Goal: Transaction & Acquisition: Purchase product/service

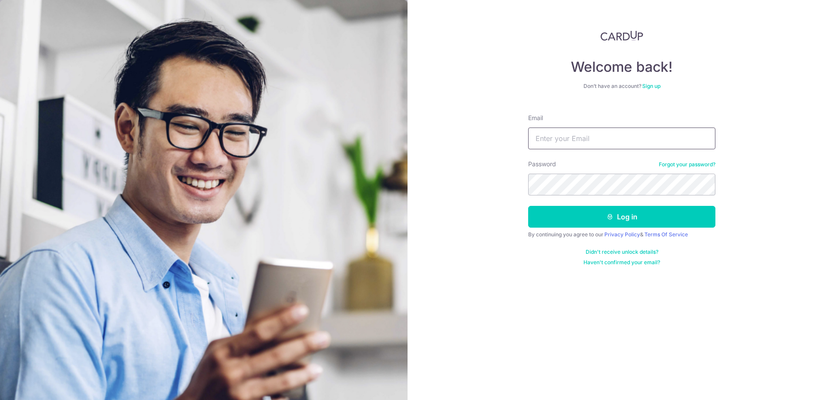
type input "[EMAIL_ADDRESS][DOMAIN_NAME]"
click at [570, 211] on button "Log in" at bounding box center [621, 217] width 187 height 22
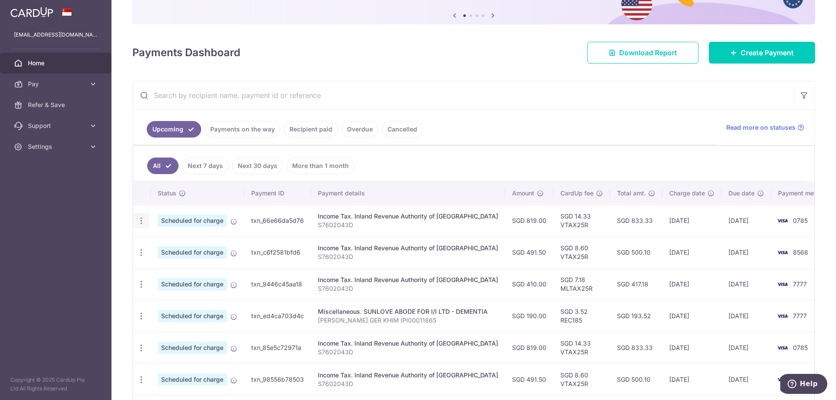
click at [137, 220] on icon "button" at bounding box center [141, 220] width 9 height 9
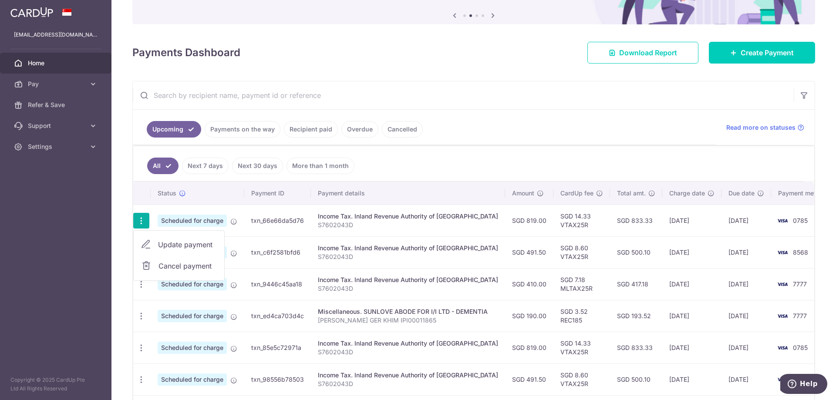
click at [549, 154] on ul "All Next 7 days Next 30 days More than 1 month" at bounding box center [468, 163] width 670 height 35
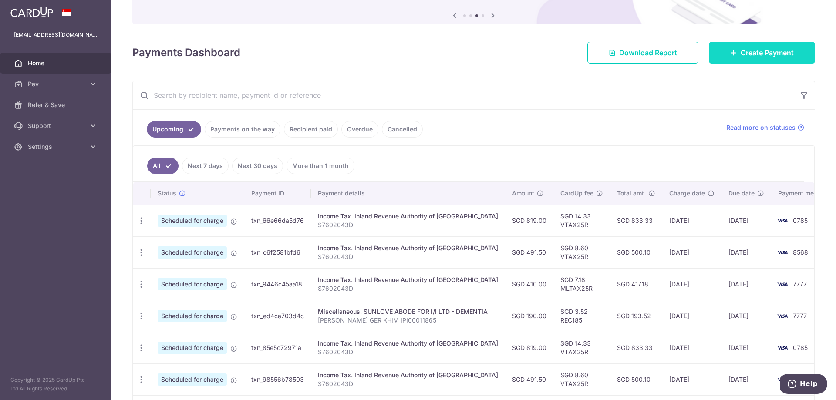
click at [740, 57] on span "Create Payment" at bounding box center [766, 52] width 53 height 10
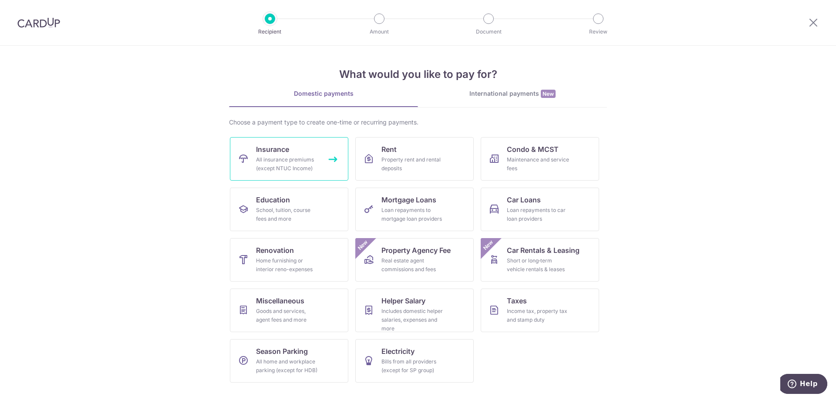
click at [281, 164] on div "All insurance premiums (except NTUC Income)" at bounding box center [287, 163] width 63 height 17
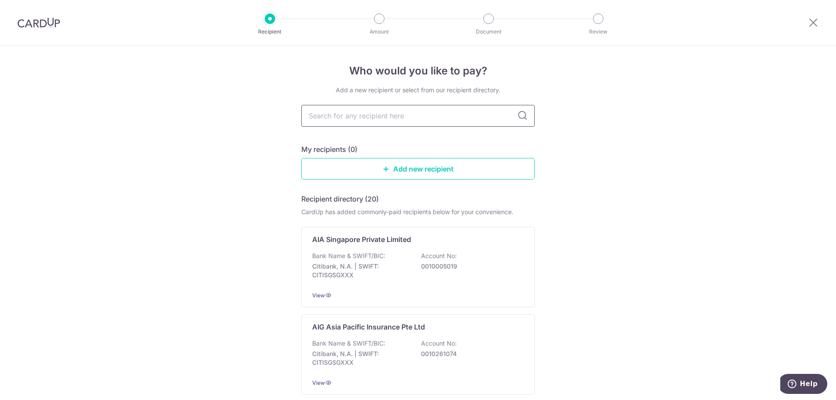
click at [405, 116] on input "text" at bounding box center [417, 116] width 233 height 22
type input "etiq"
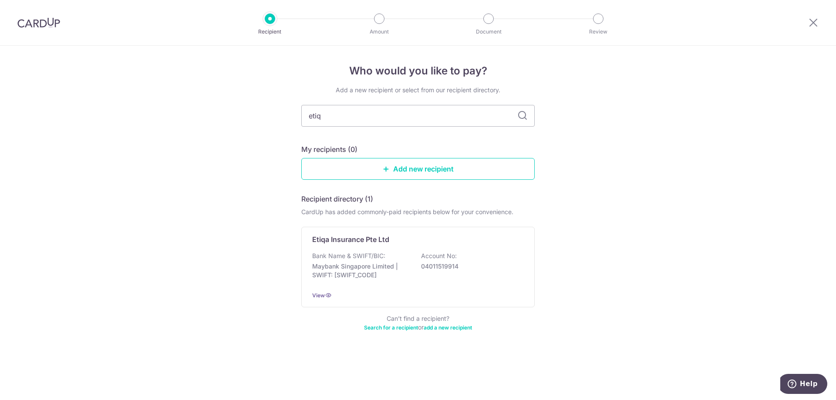
type input "etiqa"
click at [363, 255] on p "Bank Name & SWIFT/BIC:" at bounding box center [348, 256] width 73 height 9
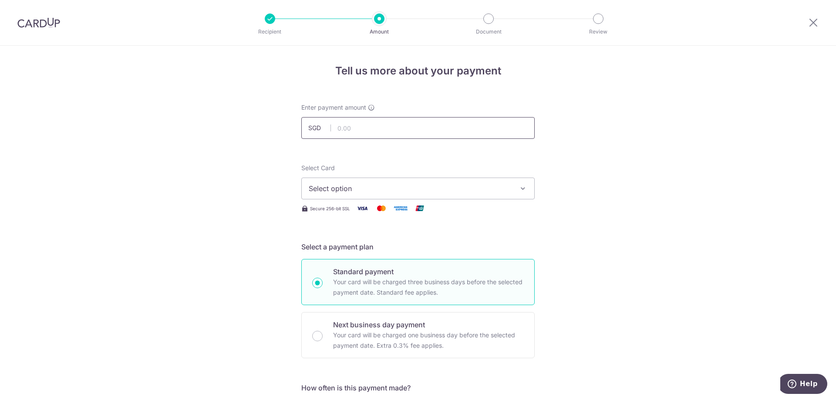
click at [388, 131] on input "text" at bounding box center [417, 128] width 233 height 22
type input "818.00"
click at [379, 188] on span "Select option" at bounding box center [410, 188] width 203 height 10
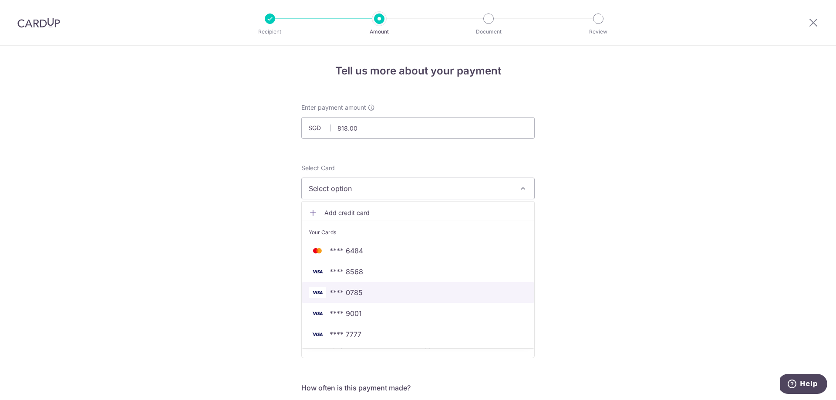
click at [372, 293] on span "**** 0785" at bounding box center [418, 292] width 218 height 10
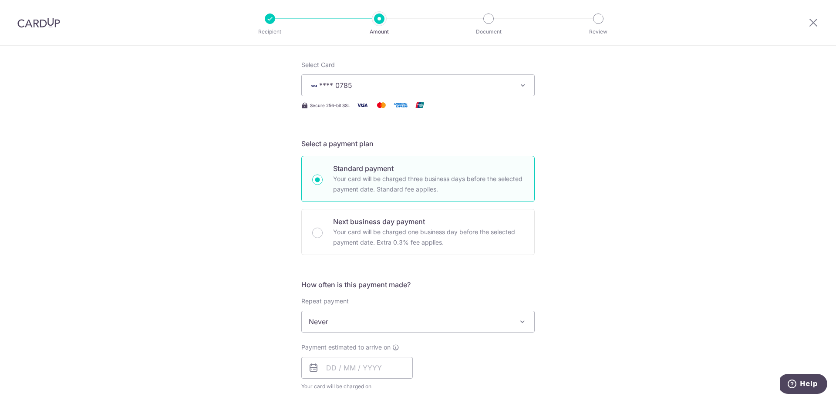
scroll to position [174, 0]
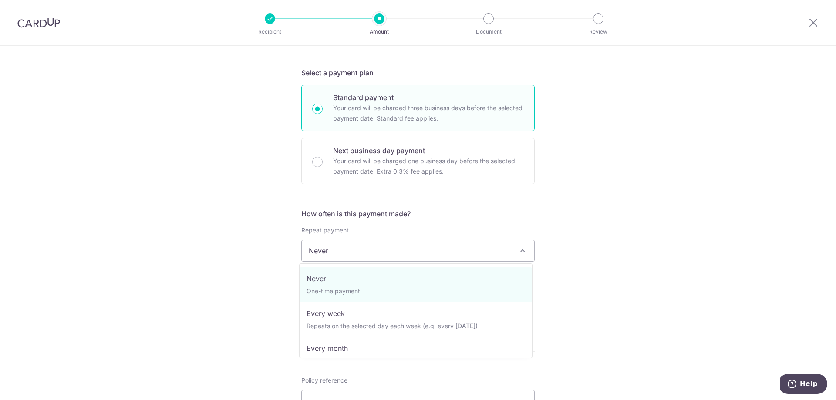
click at [368, 246] on span "Never" at bounding box center [418, 250] width 232 height 21
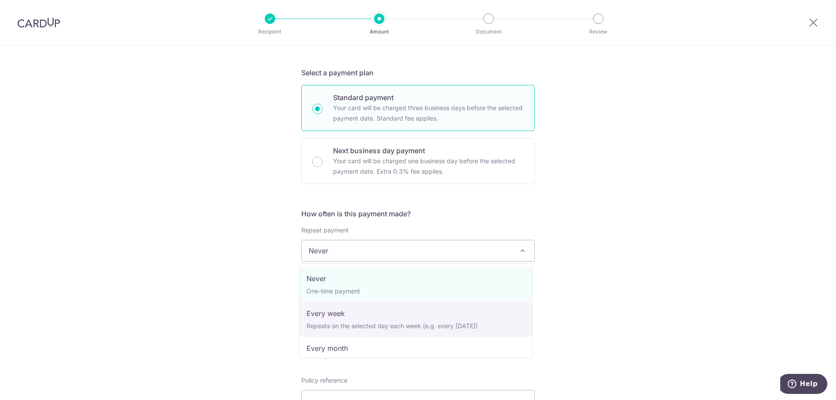
select select "2"
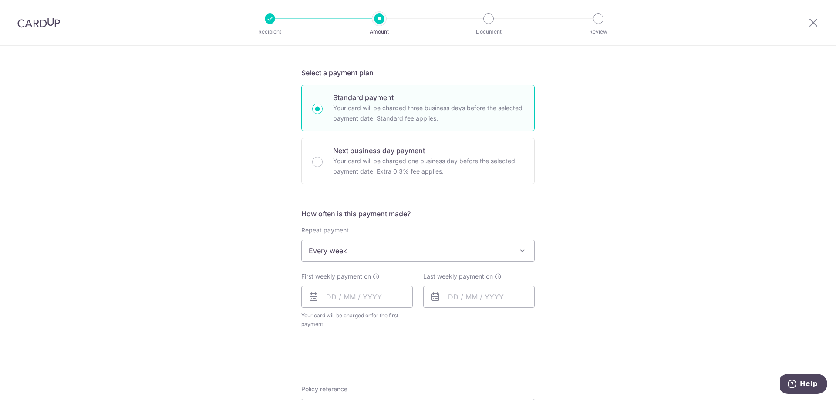
scroll to position [218, 0]
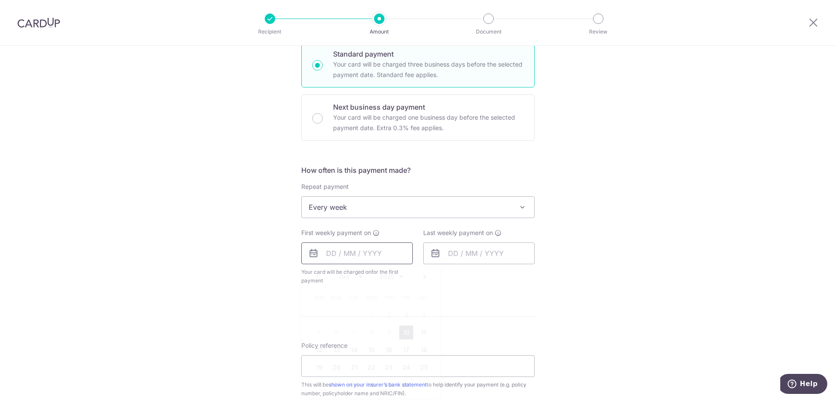
click at [354, 255] on input "text" at bounding box center [356, 253] width 111 height 22
click at [404, 351] on link "17" at bounding box center [406, 350] width 14 height 14
type input "[DATE]"
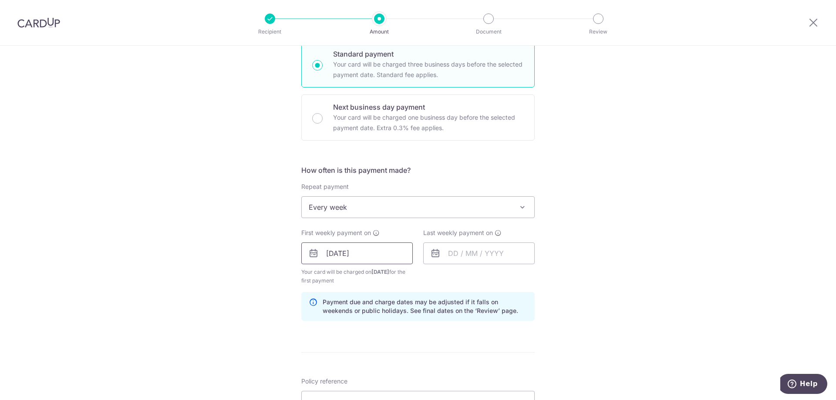
click at [363, 255] on input "[DATE]" at bounding box center [356, 253] width 111 height 22
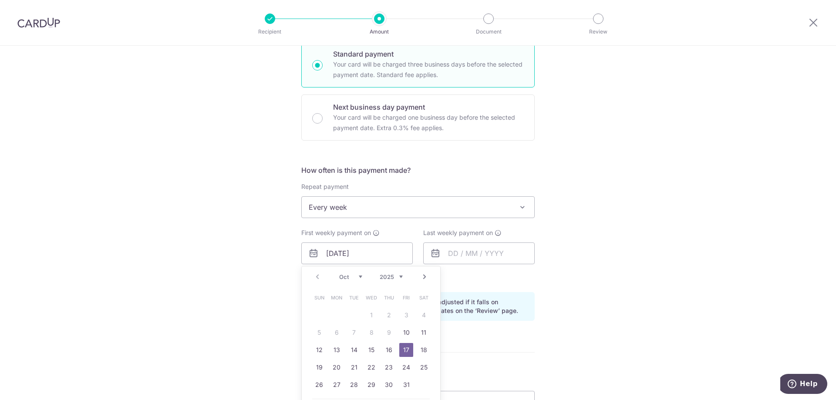
click at [405, 352] on link "17" at bounding box center [406, 350] width 14 height 14
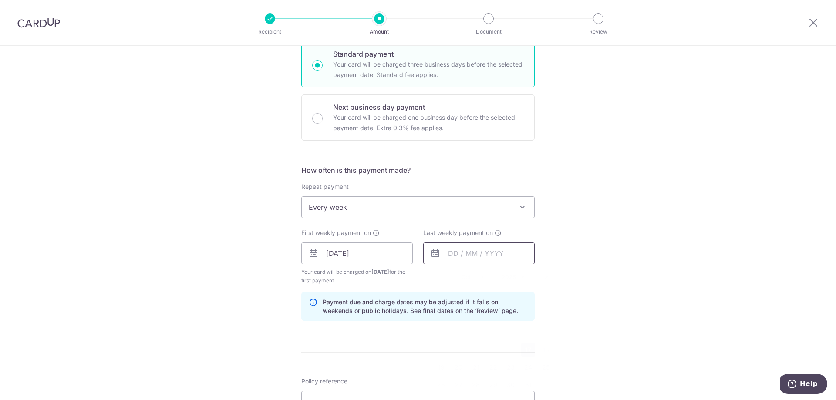
click at [460, 252] on input "text" at bounding box center [478, 253] width 111 height 22
click at [527, 384] on link "31" at bounding box center [528, 385] width 14 height 14
type input "[DATE]"
click at [574, 241] on div "Tell us more about your payment Enter payment amount SGD 818.00 818.00 Select C…" at bounding box center [418, 244] width 836 height 832
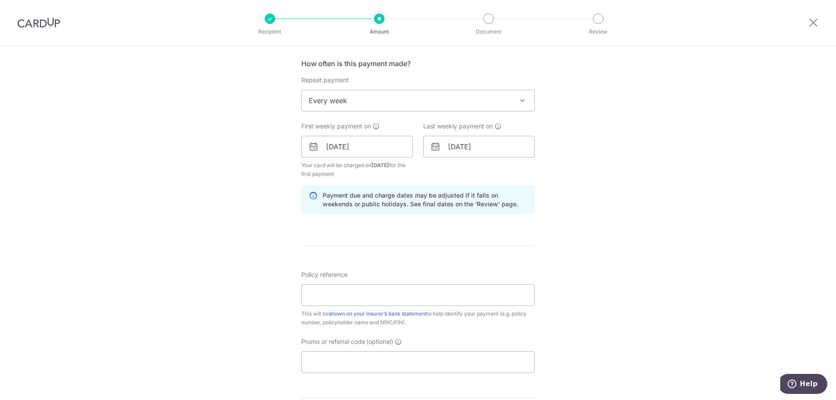
scroll to position [348, 0]
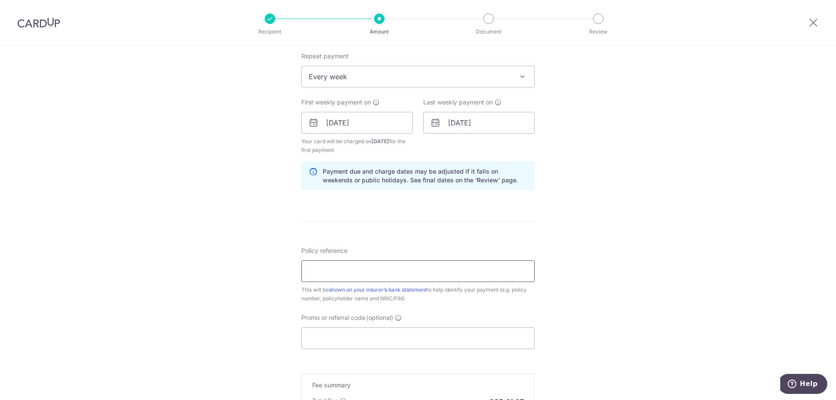
click at [340, 273] on input "Policy reference" at bounding box center [417, 271] width 233 height 22
paste input "10029209"
type input "10029209"
click at [382, 338] on input "Promo or referral code (optional)" at bounding box center [417, 338] width 233 height 22
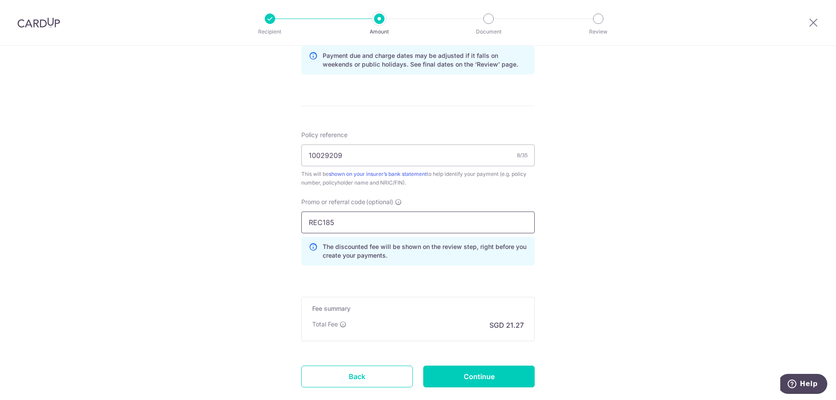
scroll to position [479, 0]
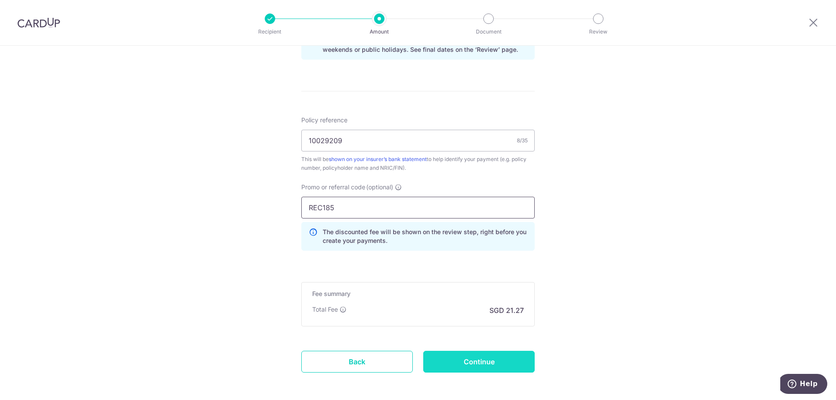
type input "REC185"
click at [486, 362] on input "Continue" at bounding box center [478, 362] width 111 height 22
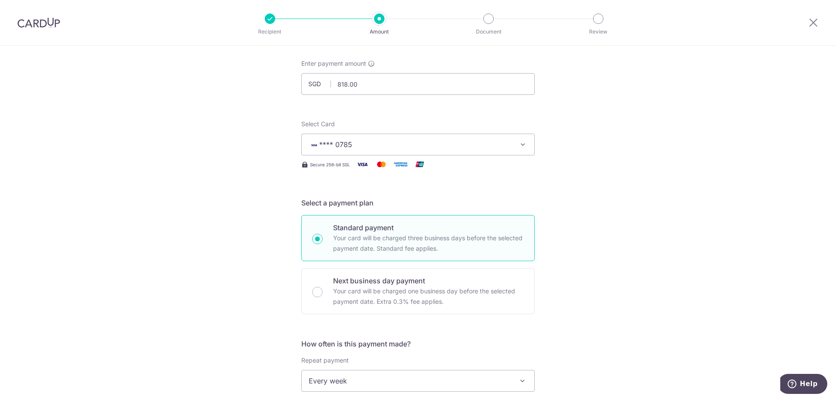
scroll to position [44, 0]
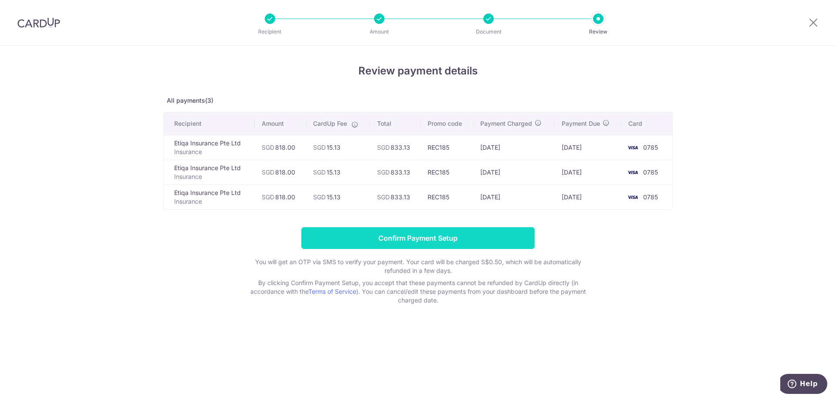
click at [422, 237] on input "Confirm Payment Setup" at bounding box center [417, 238] width 233 height 22
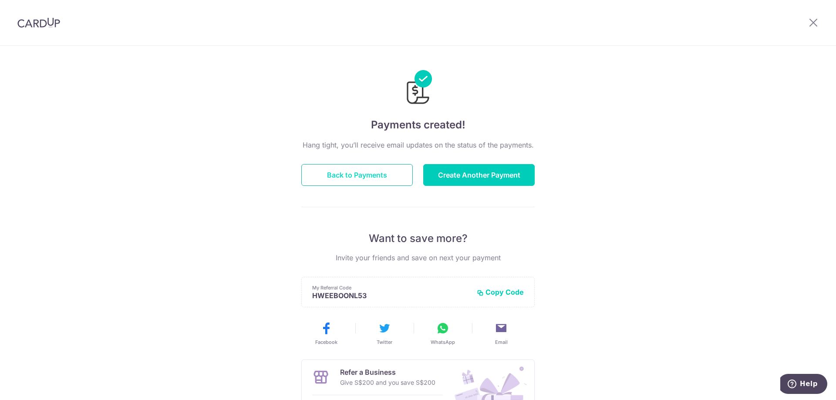
click at [352, 180] on button "Back to Payments" at bounding box center [356, 175] width 111 height 22
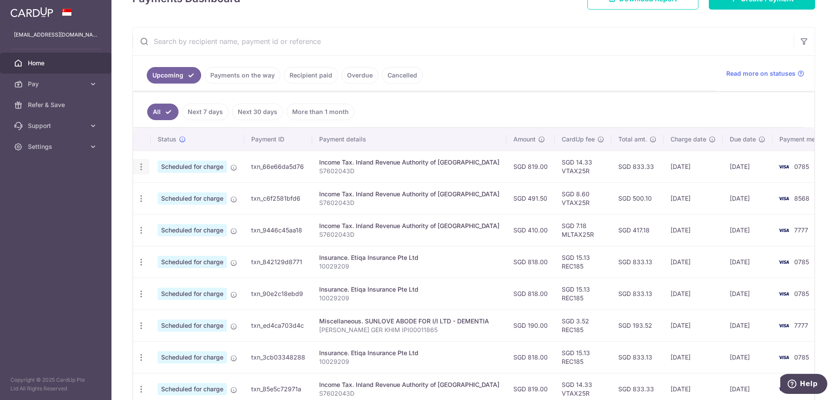
click at [142, 167] on icon "button" at bounding box center [141, 166] width 9 height 9
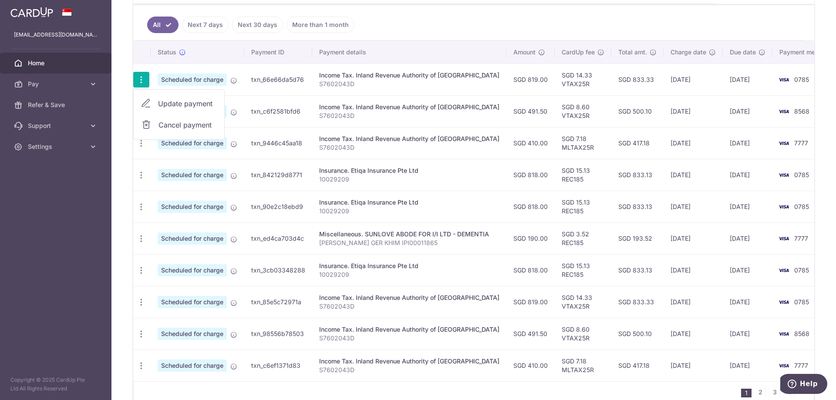
scroll to position [277, 0]
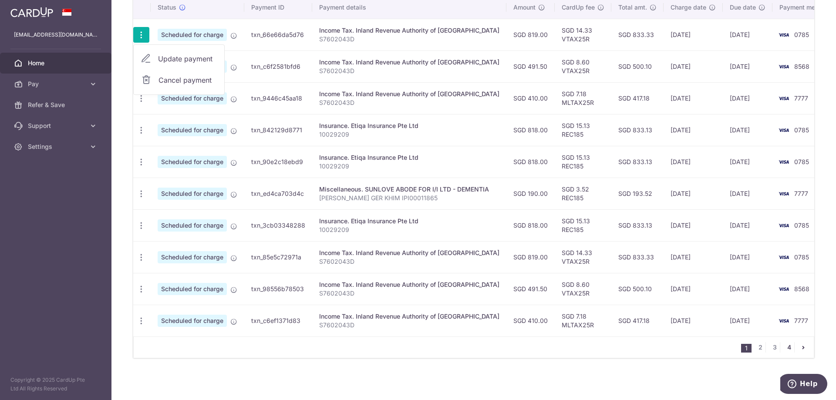
click at [785, 348] on link "4" at bounding box center [788, 347] width 10 height 10
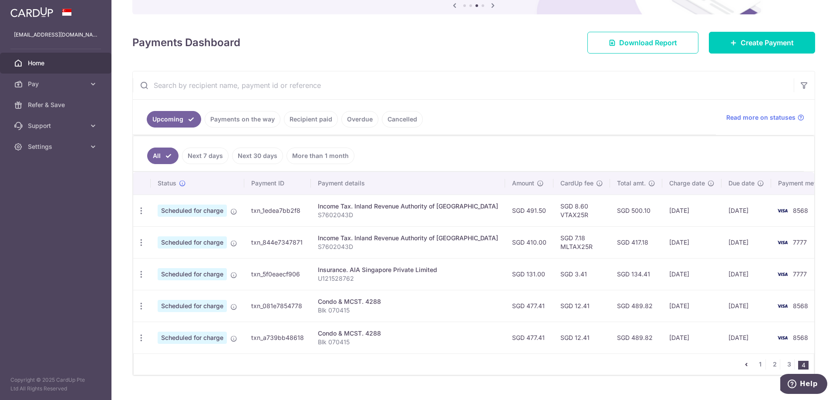
scroll to position [114, 0]
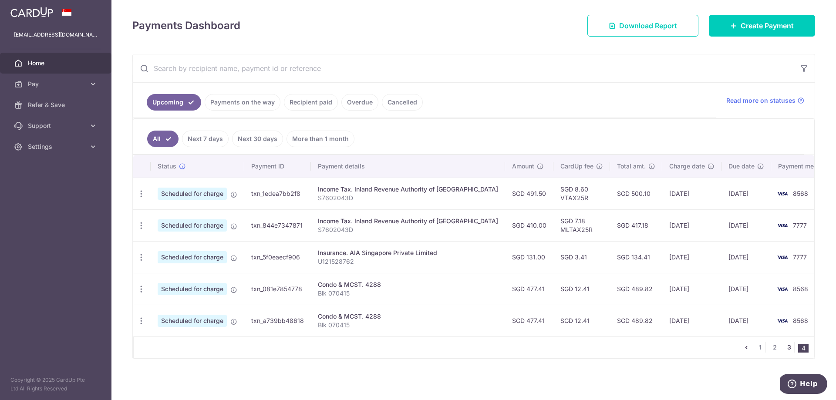
click at [786, 345] on link "3" at bounding box center [788, 347] width 10 height 10
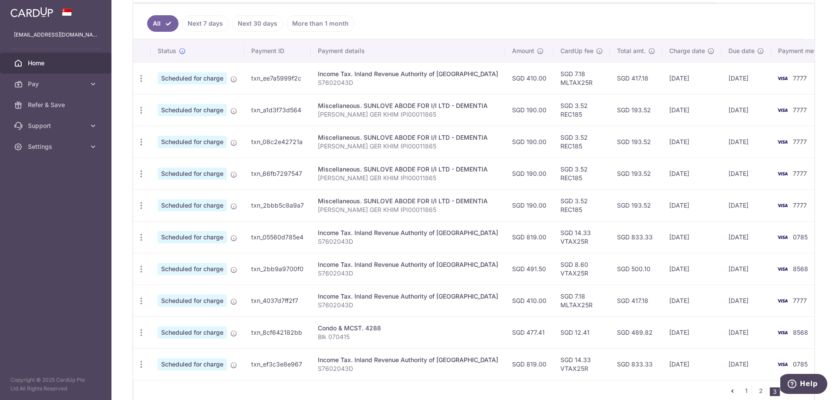
scroll to position [277, 0]
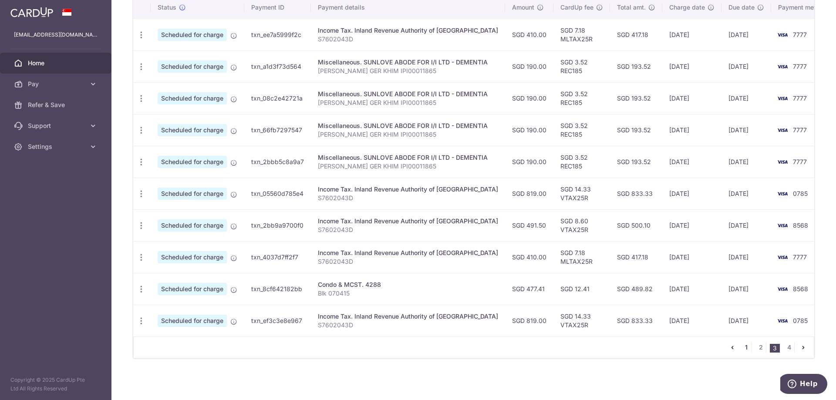
click at [741, 349] on link "1" at bounding box center [746, 347] width 10 height 10
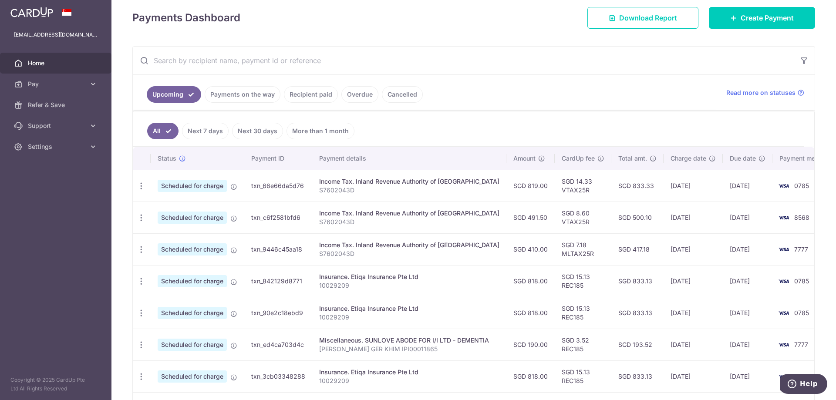
scroll to position [131, 0]
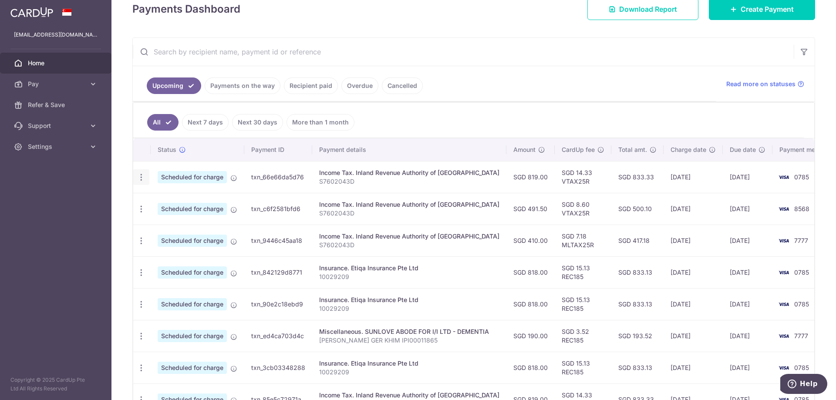
click at [143, 179] on icon "button" at bounding box center [141, 177] width 9 height 9
click at [178, 219] on span "Cancel payment" at bounding box center [187, 222] width 58 height 10
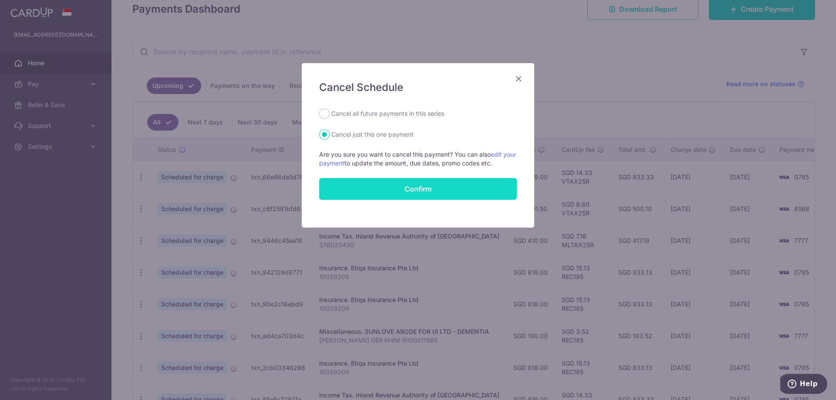
click at [441, 187] on button "Confirm" at bounding box center [418, 189] width 198 height 22
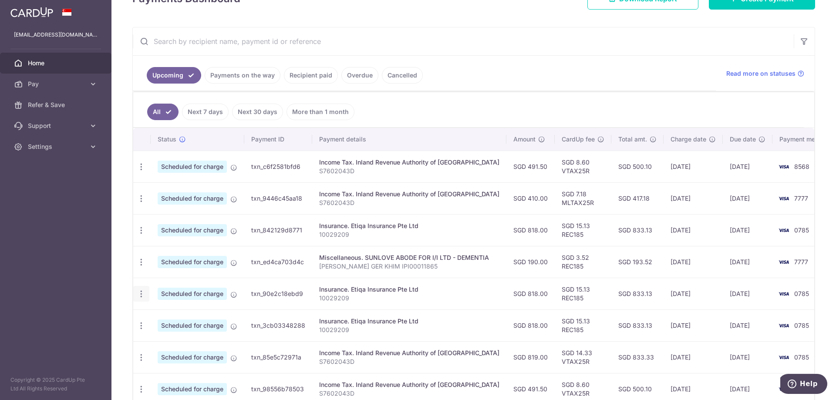
click at [142, 293] on icon "button" at bounding box center [141, 293] width 9 height 9
click at [191, 318] on span "Update payment" at bounding box center [187, 317] width 59 height 10
radio input "true"
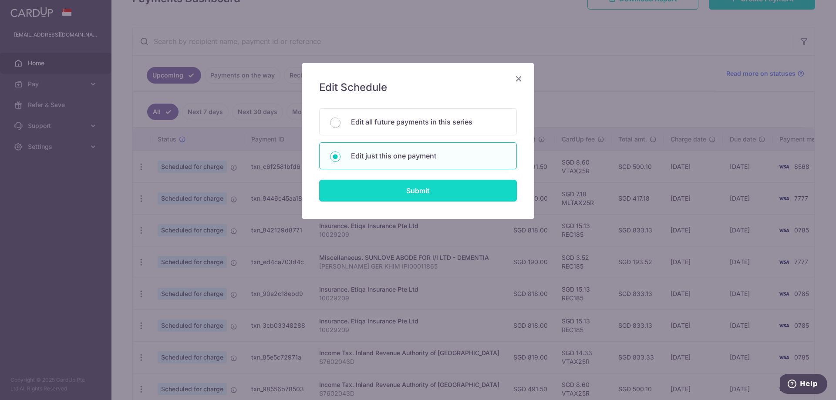
click at [418, 188] on input "Submit" at bounding box center [418, 191] width 198 height 22
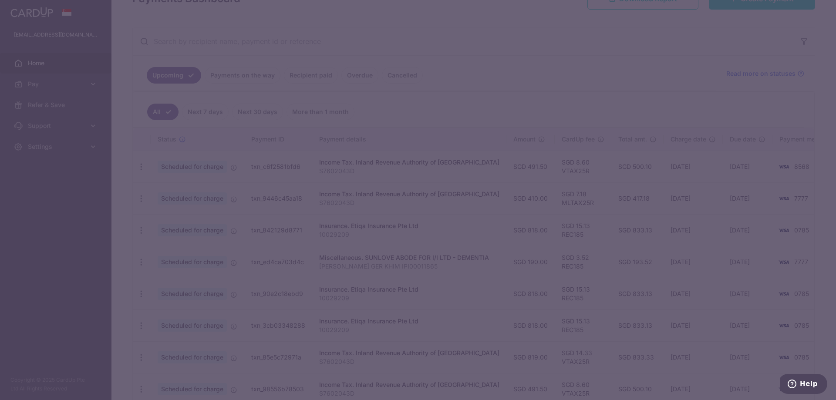
type input "REC185"
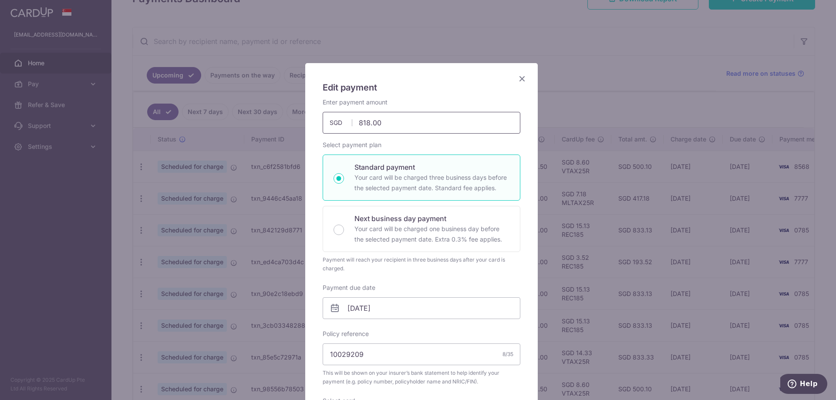
drag, startPoint x: 386, startPoint y: 125, endPoint x: 316, endPoint y: 121, distance: 70.2
click at [317, 121] on div "Enter payment amount 818.00 818.00 SGD To change the payment amount, please can…" at bounding box center [421, 116] width 208 height 36
type input "491.00"
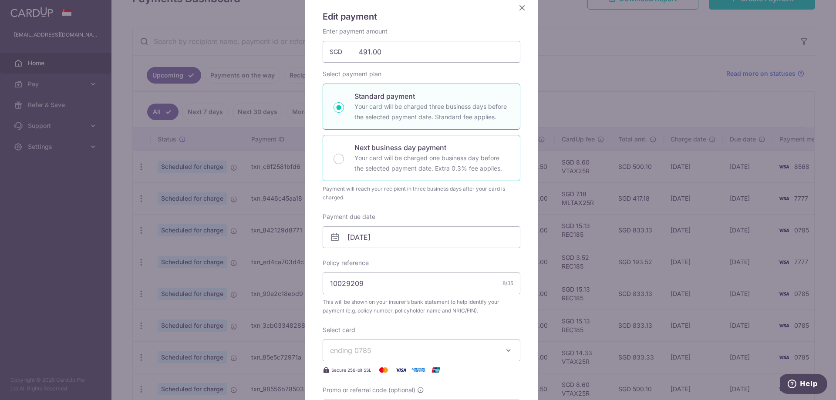
scroll to position [131, 0]
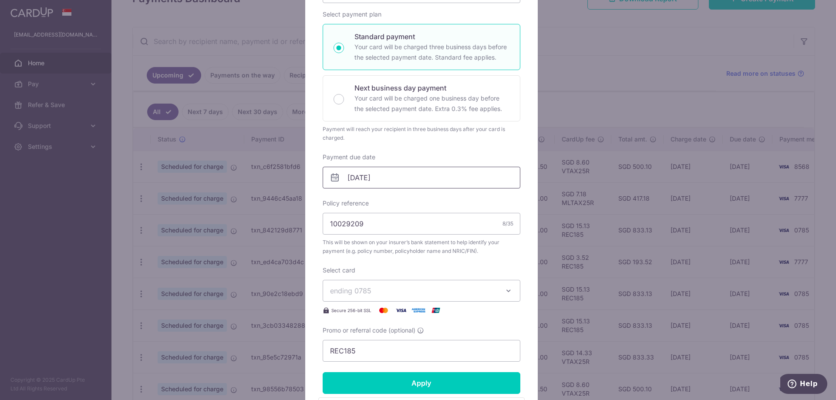
click at [400, 182] on input "[DATE]" at bounding box center [421, 178] width 198 height 22
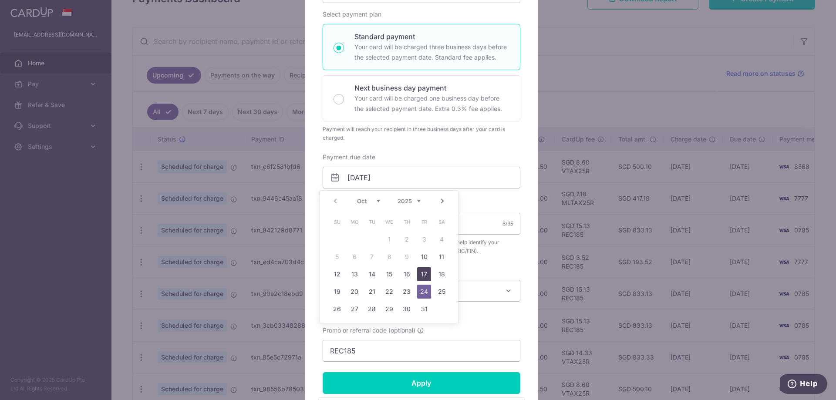
click at [426, 274] on link "17" at bounding box center [424, 274] width 14 height 14
type input "[DATE]"
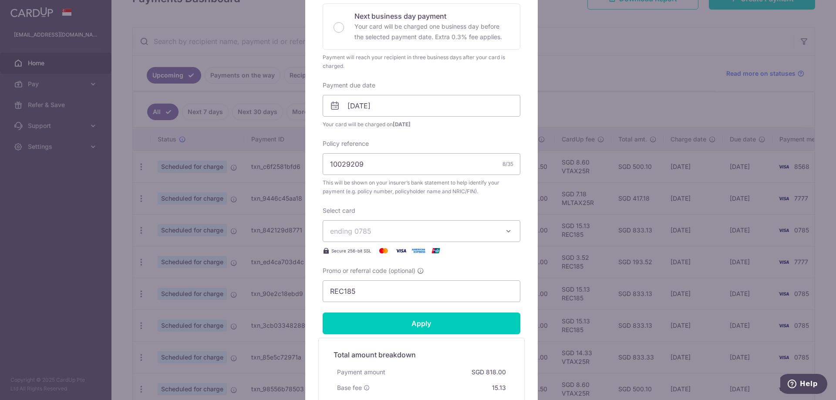
scroll to position [218, 0]
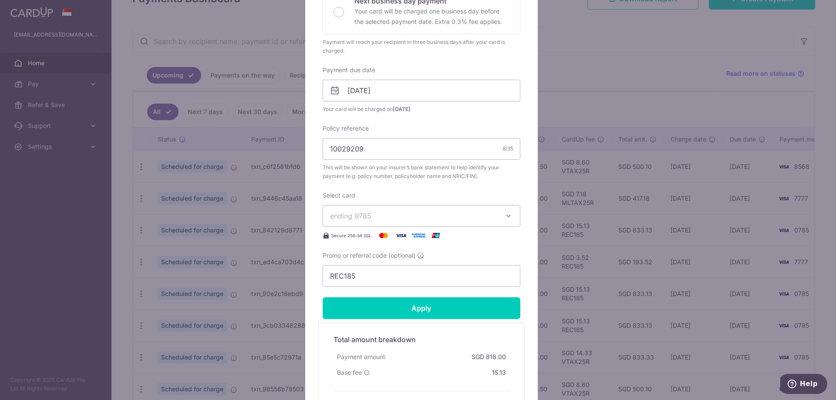
click at [443, 221] on span "ending 0785" at bounding box center [413, 216] width 167 height 10
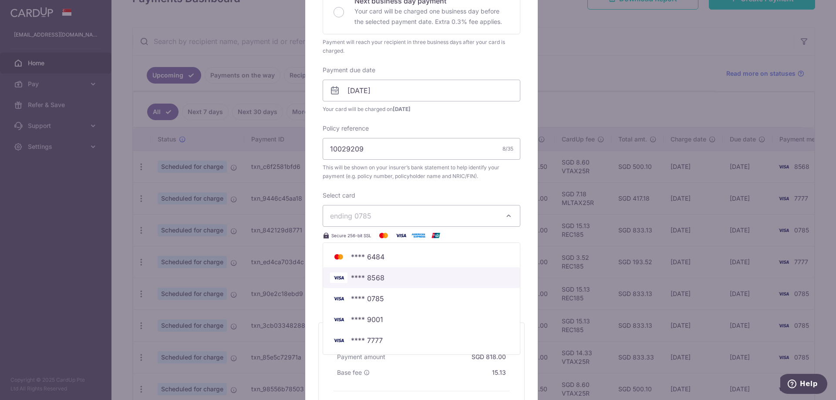
click at [379, 279] on span "**** 8568" at bounding box center [368, 277] width 34 height 10
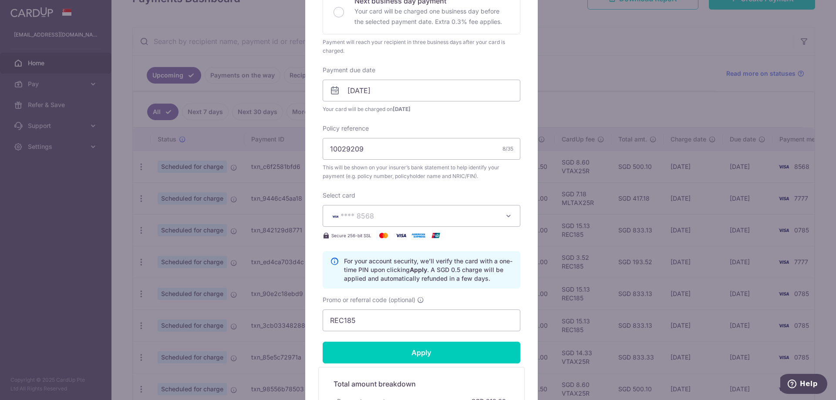
scroll to position [305, 0]
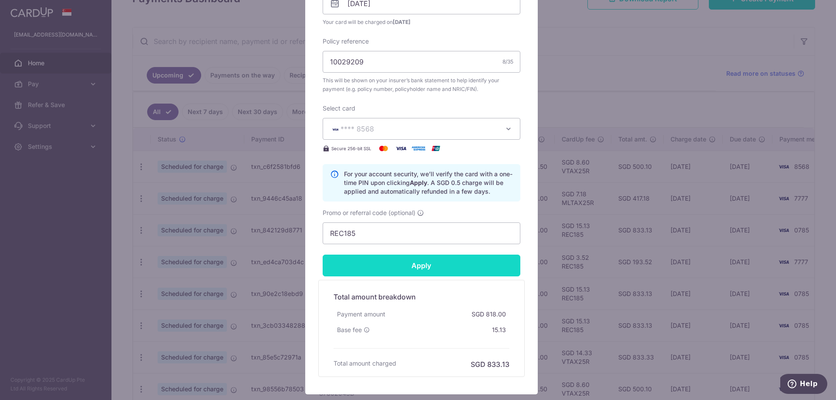
click at [408, 262] on input "Apply" at bounding box center [421, 266] width 198 height 22
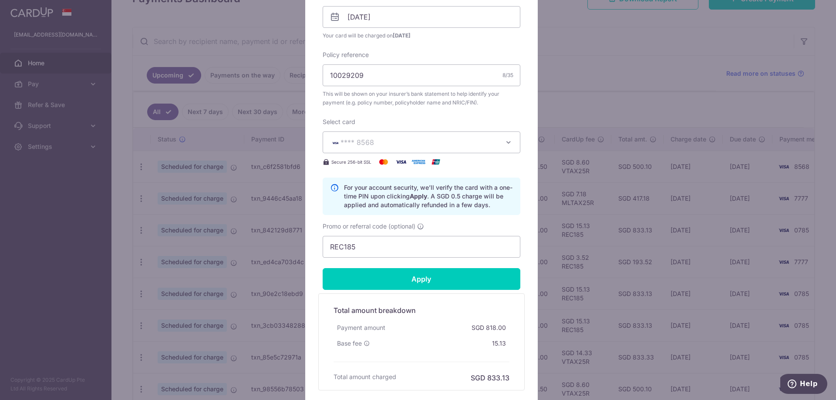
scroll to position [348, 0]
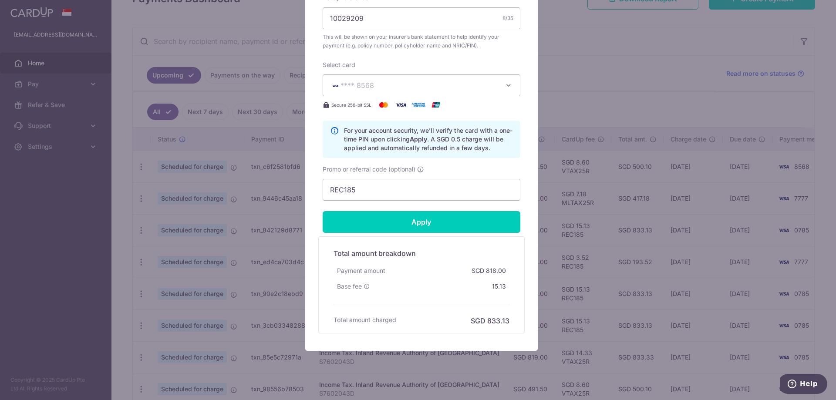
type input "Successfully Applied"
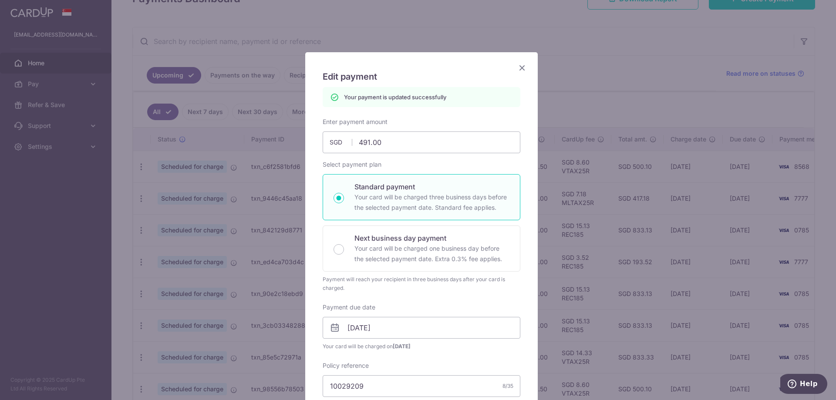
scroll to position [0, 0]
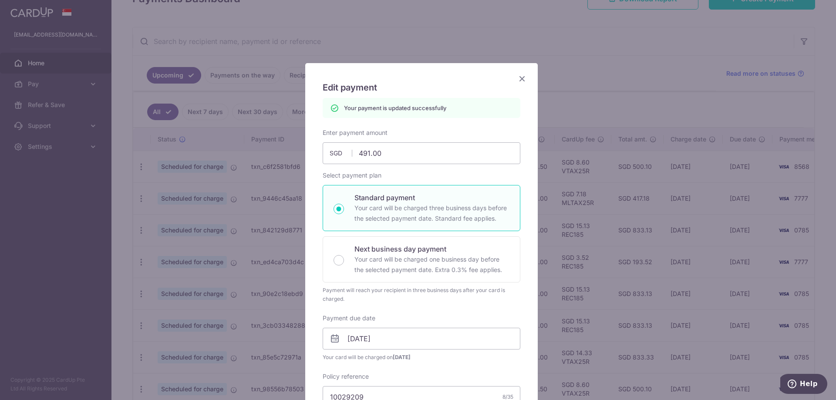
click at [521, 79] on icon "Close" at bounding box center [522, 78] width 10 height 11
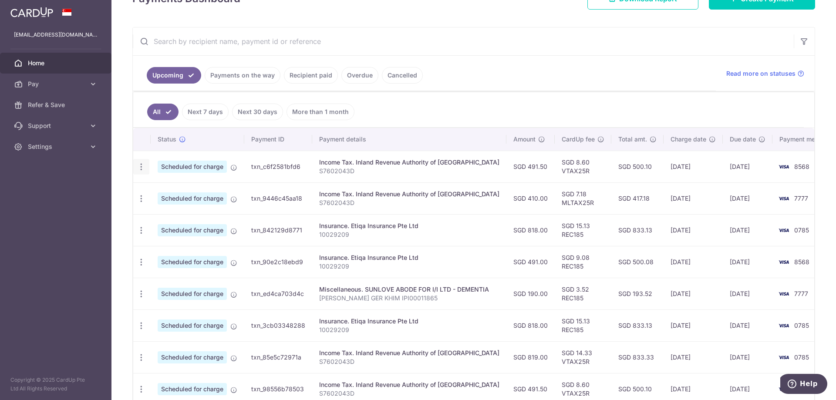
click at [142, 168] on icon "button" at bounding box center [141, 166] width 9 height 9
click at [182, 214] on span "Cancel payment" at bounding box center [187, 212] width 58 height 10
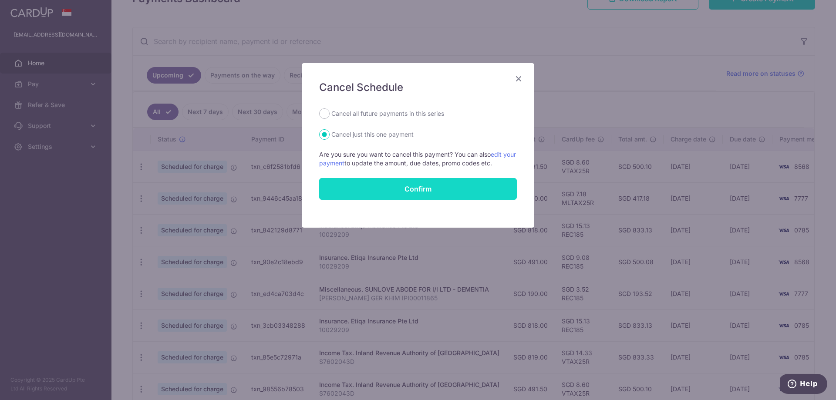
click at [415, 190] on button "Confirm" at bounding box center [418, 189] width 198 height 22
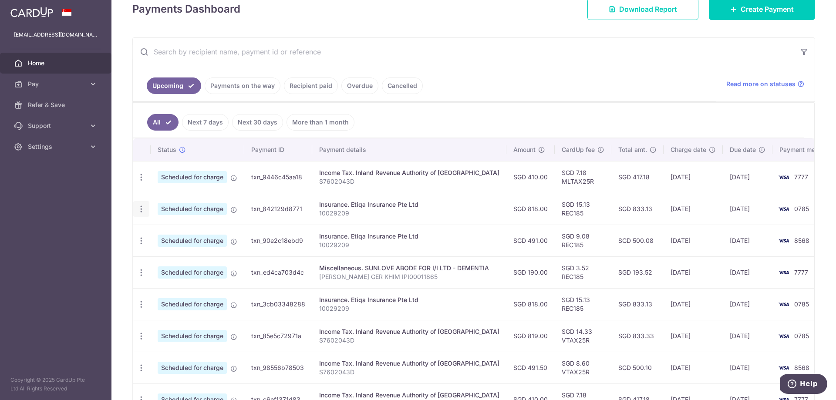
click at [142, 208] on icon "button" at bounding box center [141, 209] width 9 height 9
click at [178, 231] on span "Update payment" at bounding box center [187, 233] width 59 height 10
radio input "true"
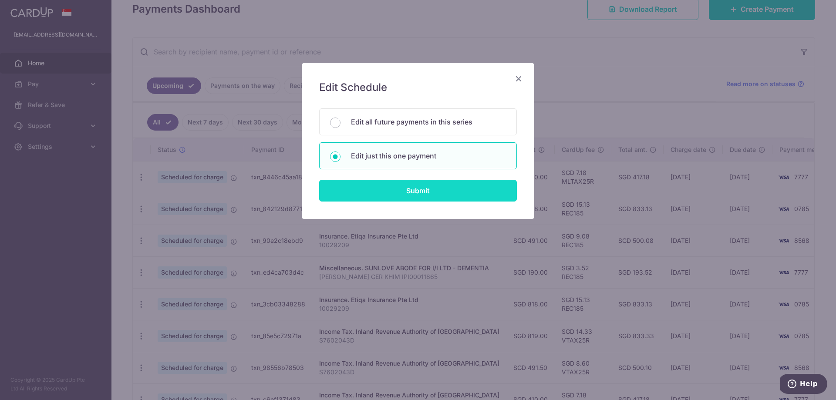
click at [447, 188] on input "Submit" at bounding box center [418, 191] width 198 height 22
radio input "true"
type input "818.00"
type input "[DATE]"
type input "10029209"
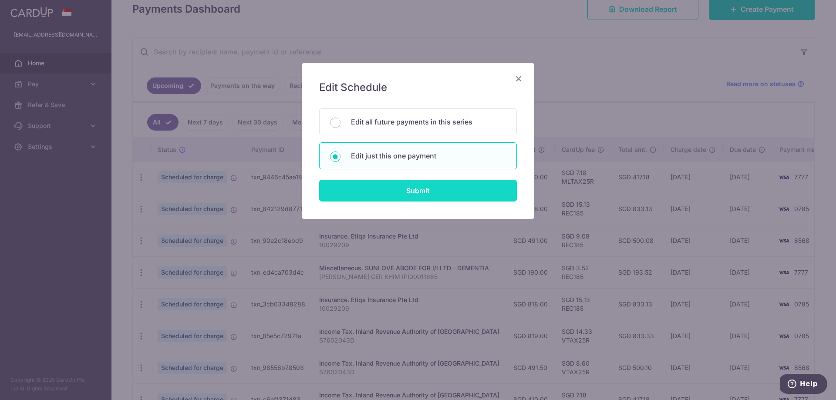
type input "REC185"
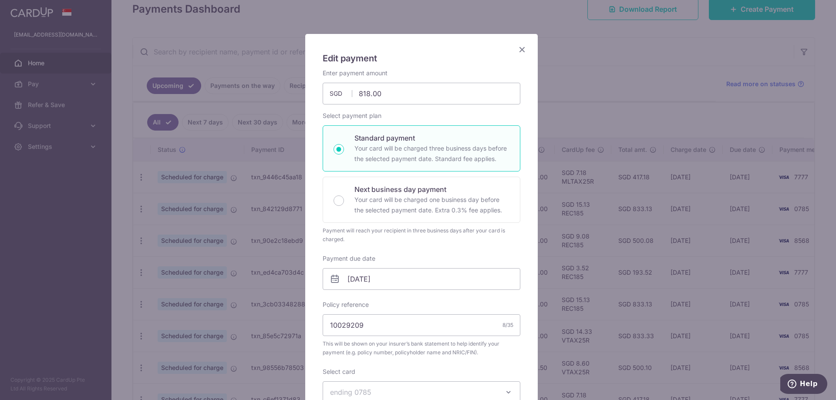
scroll to position [44, 0]
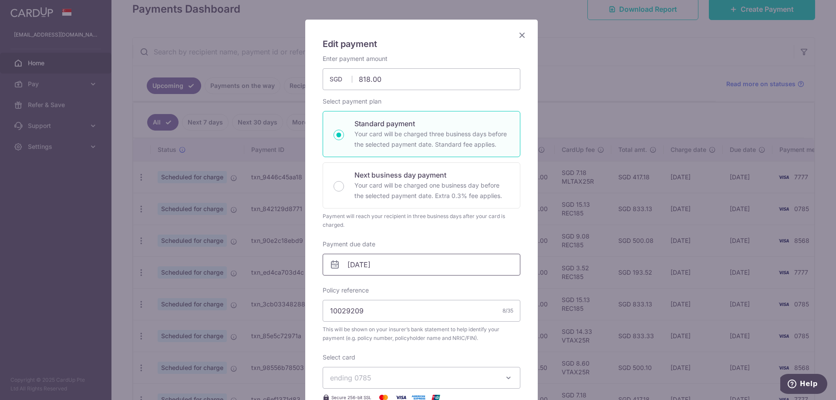
click at [396, 264] on input "[DATE]" at bounding box center [421, 265] width 198 height 22
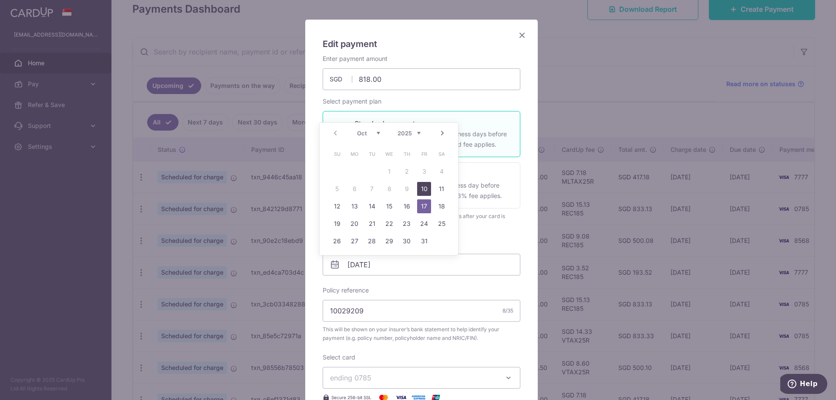
click at [424, 187] on link "10" at bounding box center [424, 189] width 14 height 14
type input "[DATE]"
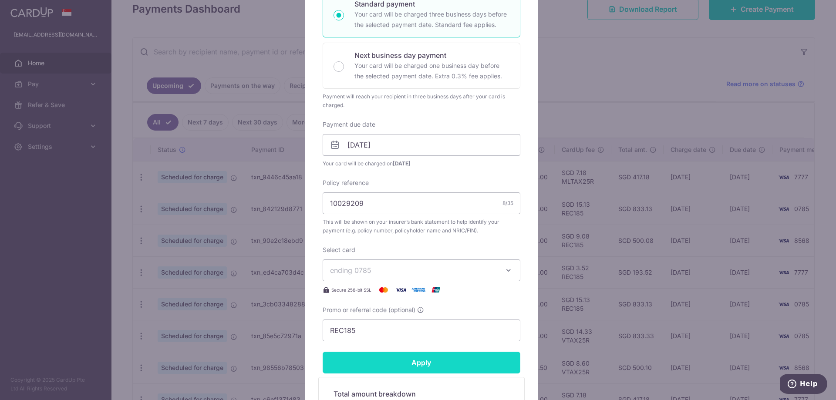
scroll to position [218, 0]
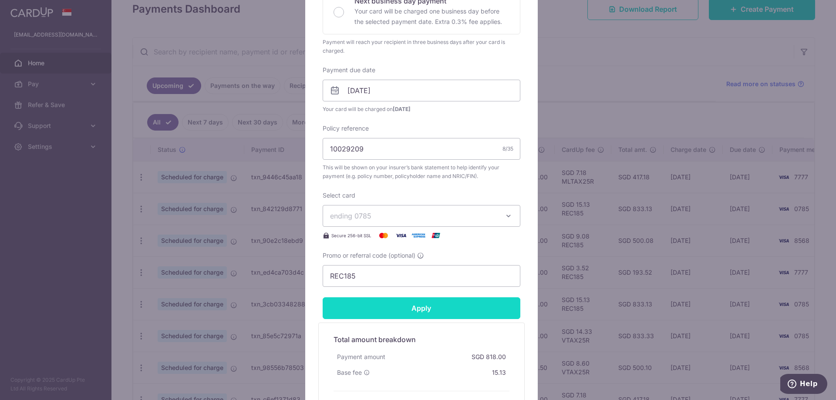
click at [406, 309] on input "Apply" at bounding box center [421, 308] width 198 height 22
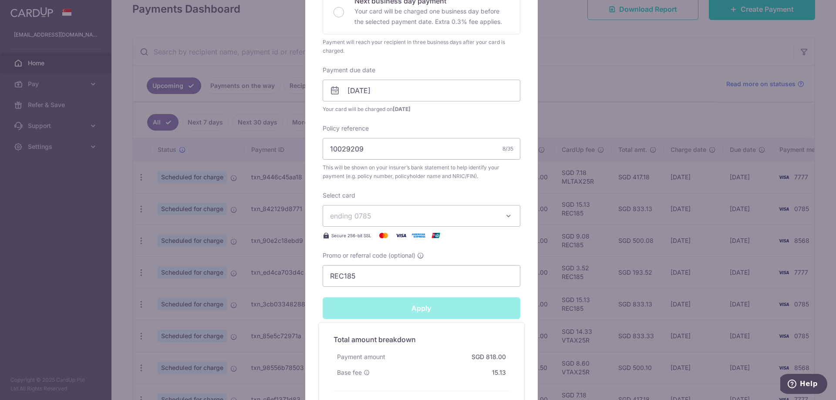
type input "Successfully Applied"
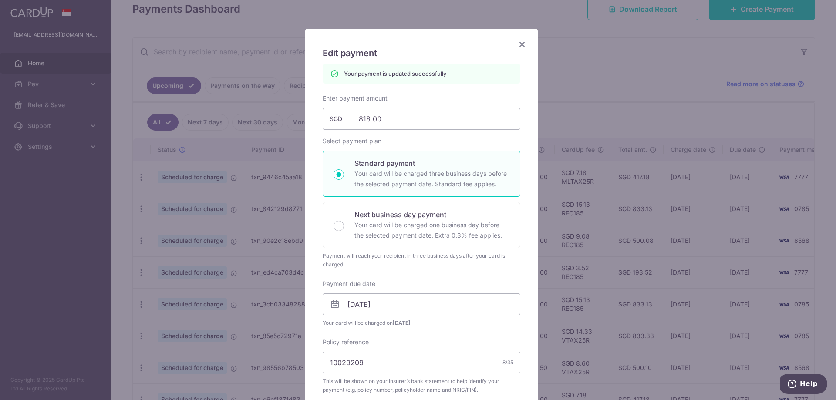
scroll to position [0, 0]
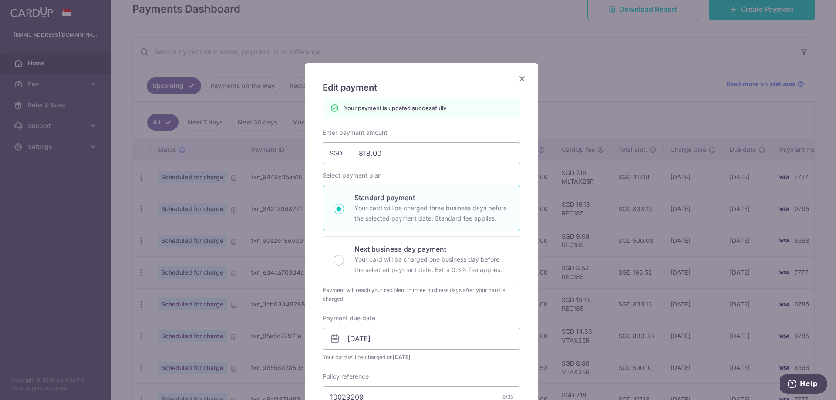
click at [517, 78] on icon "Close" at bounding box center [522, 78] width 10 height 11
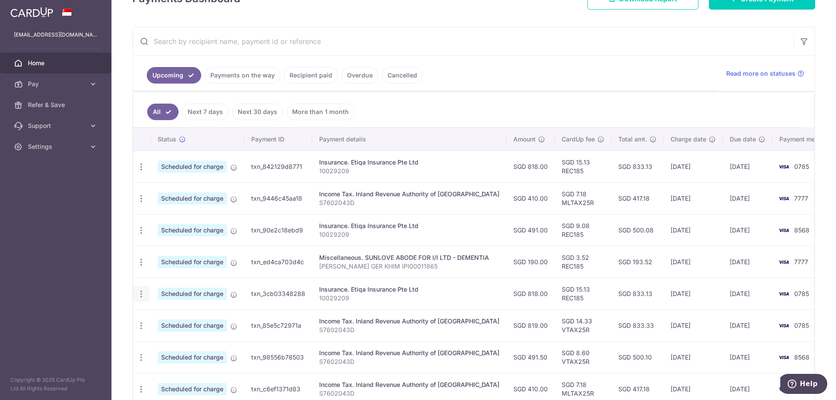
click at [143, 295] on icon "button" at bounding box center [141, 293] width 9 height 9
click at [191, 319] on span "Update payment" at bounding box center [187, 317] width 59 height 10
radio input "true"
type input "818.00"
type input "31/10/2025"
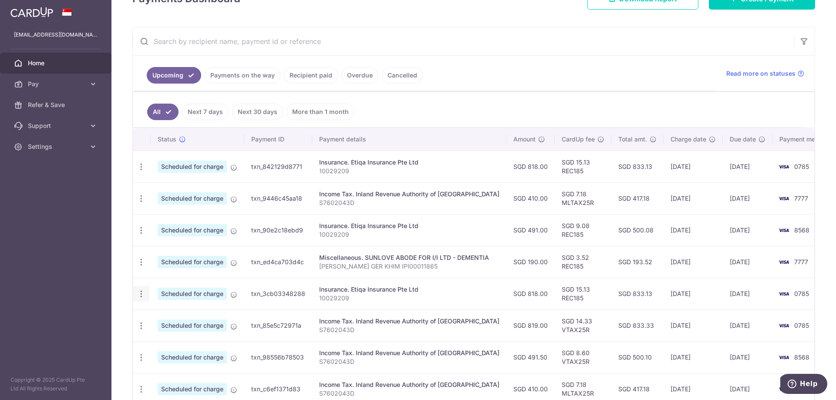
type input "10029209"
type input "REC185"
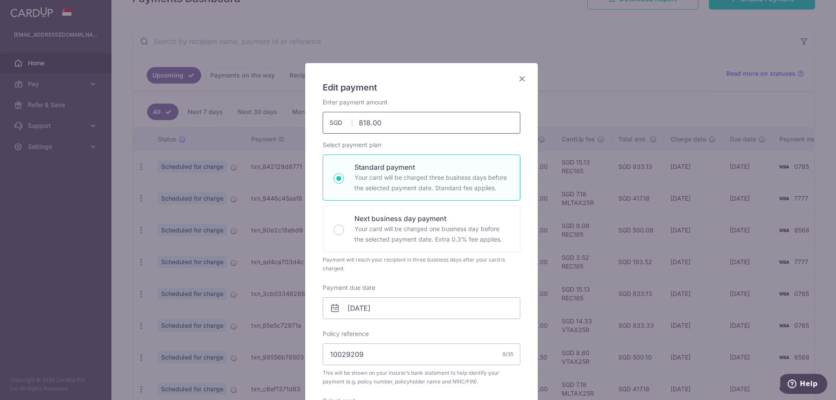
drag, startPoint x: 385, startPoint y: 126, endPoint x: 325, endPoint y: 117, distance: 60.8
click at [325, 117] on input "818.00" at bounding box center [421, 123] width 198 height 22
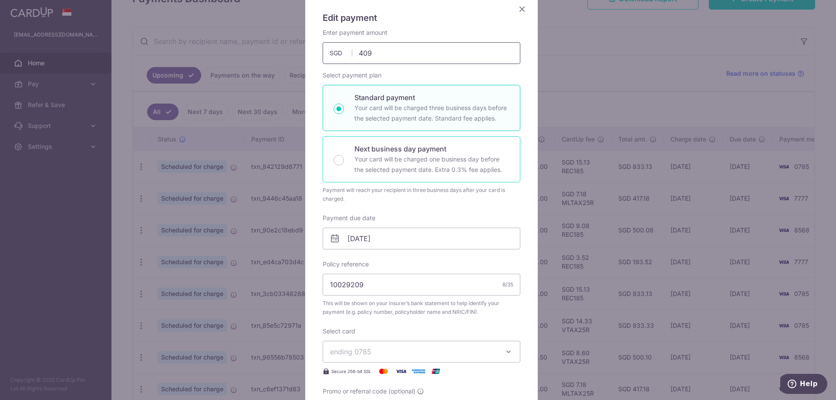
scroll to position [87, 0]
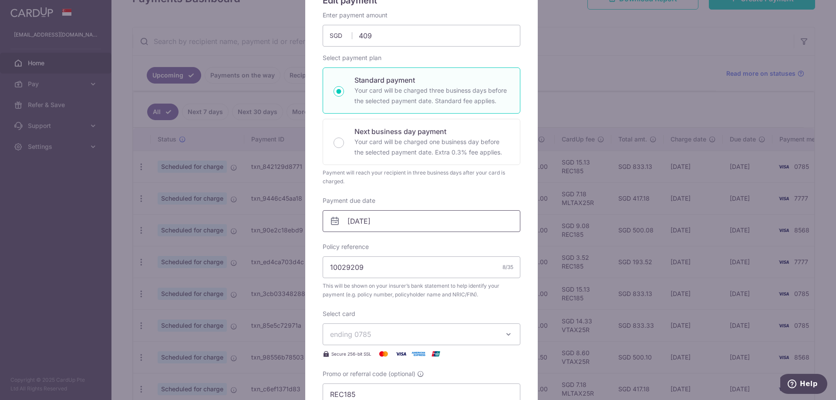
type input "409.00"
click at [409, 220] on input "31/10/2025" at bounding box center [421, 221] width 198 height 22
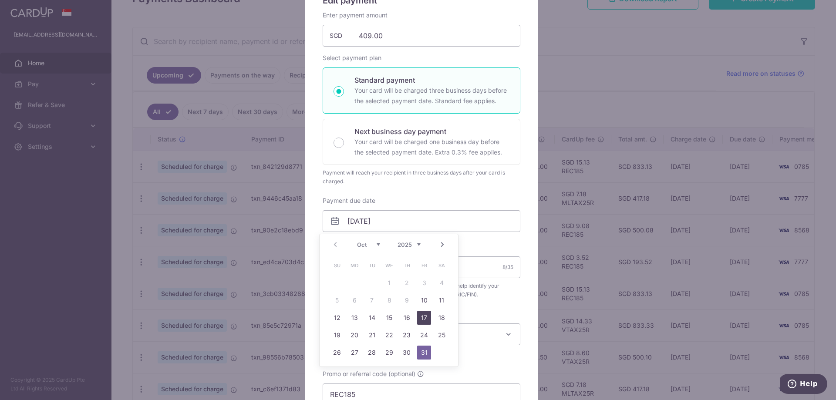
click at [426, 314] on link "17" at bounding box center [424, 318] width 14 height 14
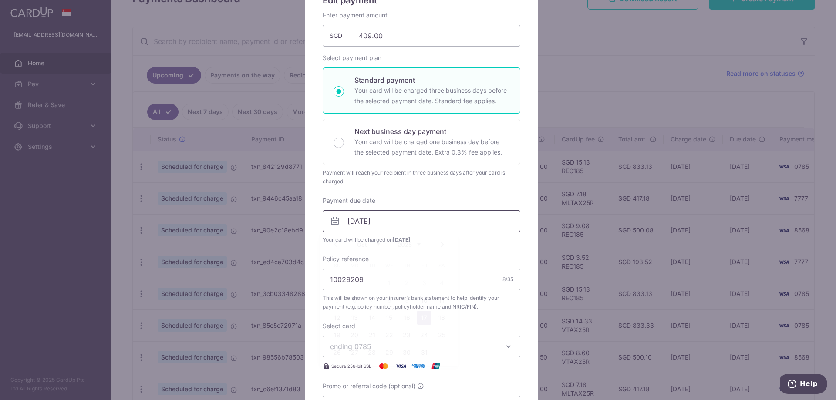
click at [433, 220] on input "[DATE]" at bounding box center [421, 221] width 198 height 22
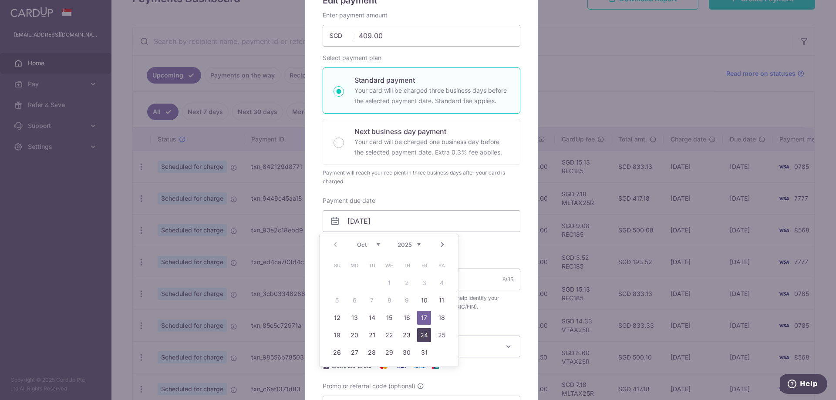
click at [421, 335] on link "24" at bounding box center [424, 335] width 14 height 14
type input "[DATE]"
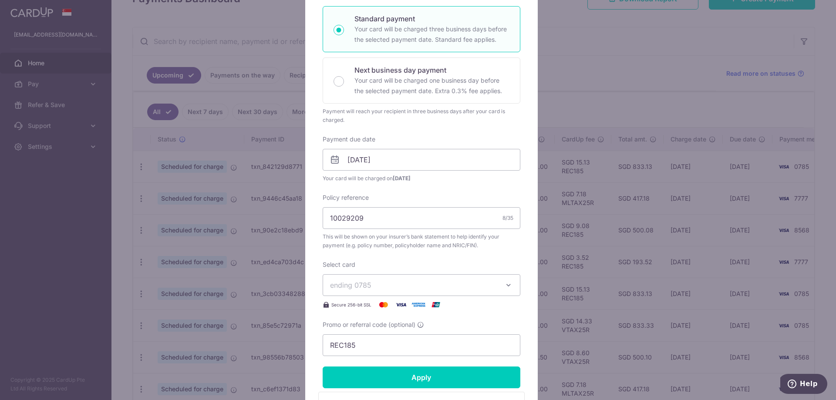
scroll to position [218, 0]
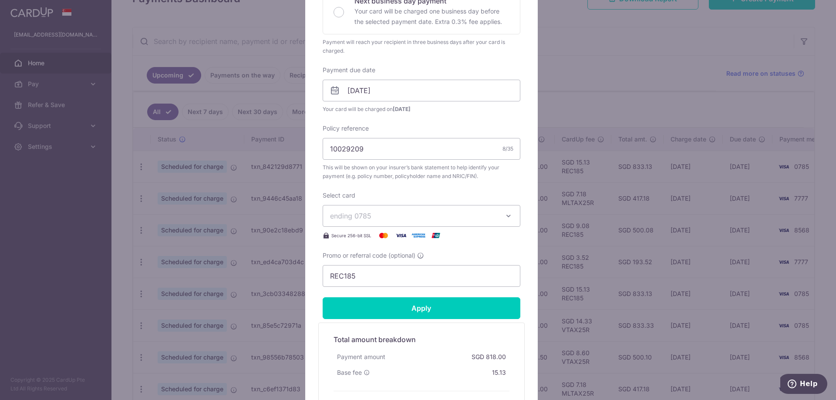
click at [415, 220] on span "ending 0785" at bounding box center [413, 216] width 167 height 10
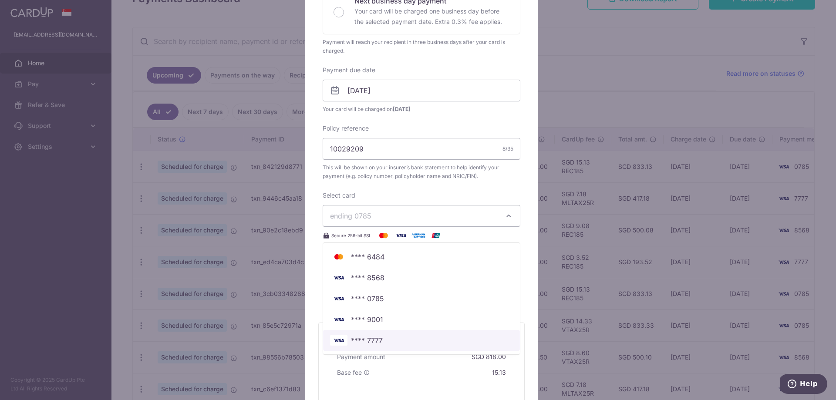
click at [394, 340] on span "**** 7777" at bounding box center [421, 340] width 183 height 10
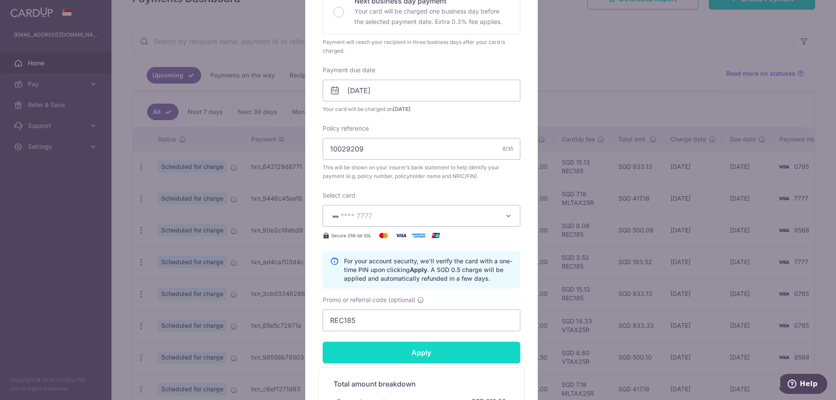
click at [425, 352] on input "Apply" at bounding box center [421, 353] width 198 height 22
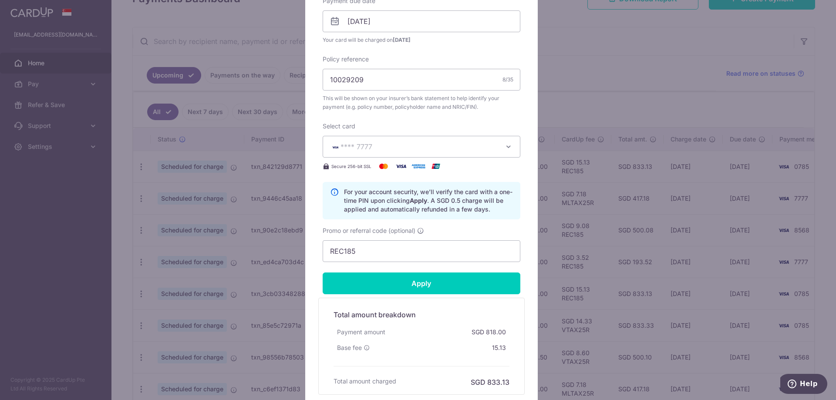
scroll to position [261, 0]
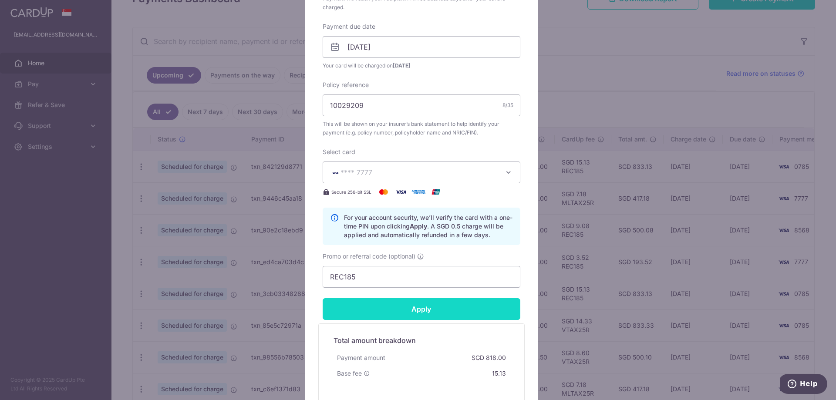
type input "Successfully Applied"
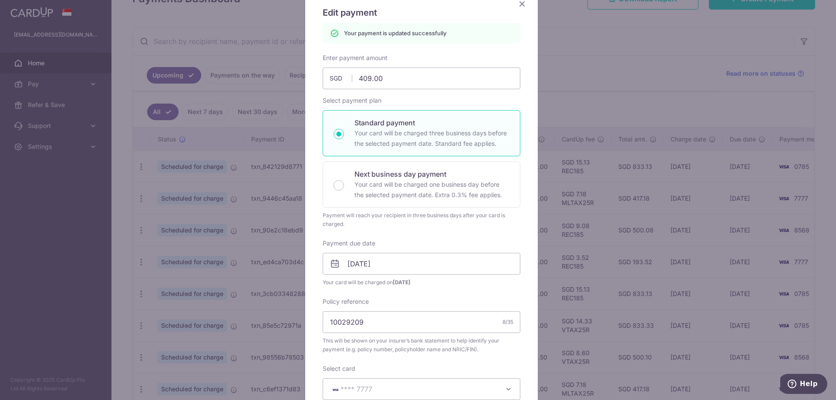
scroll to position [74, 0]
click at [518, 6] on icon "Close" at bounding box center [522, 4] width 10 height 11
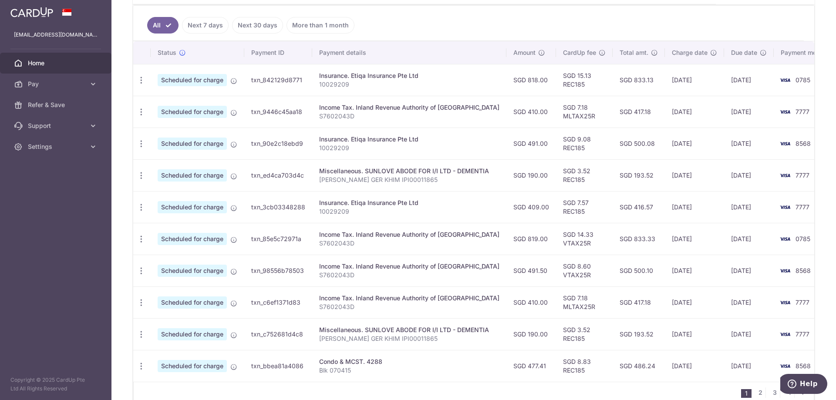
scroll to position [272, 0]
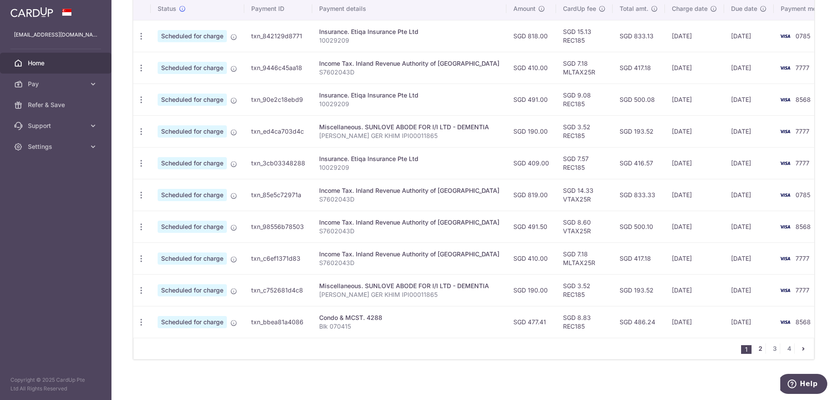
click at [758, 354] on link "2" at bounding box center [760, 348] width 10 height 10
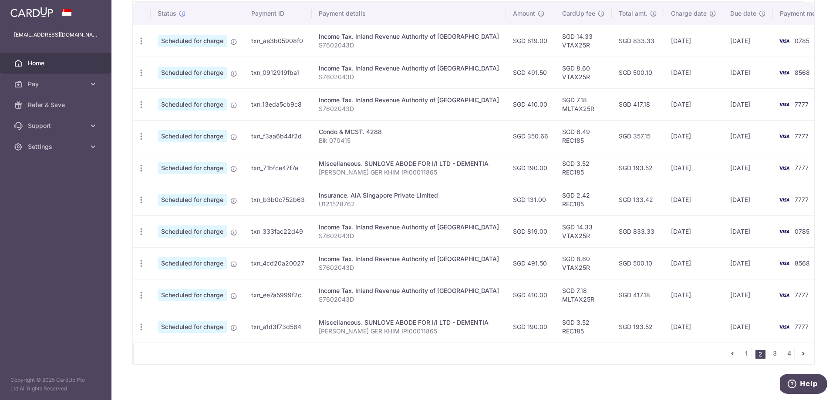
scroll to position [277, 0]
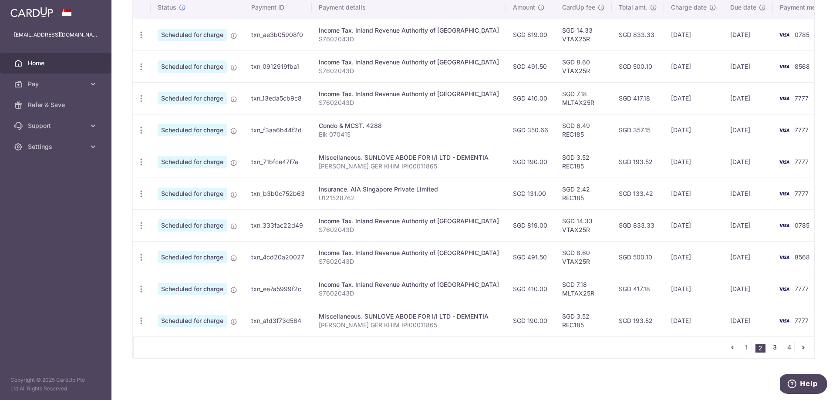
click at [773, 349] on link "3" at bounding box center [774, 347] width 10 height 10
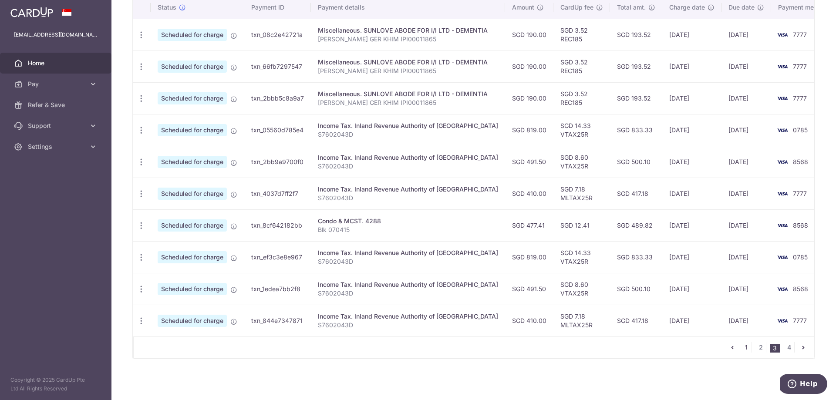
click at [743, 351] on link "1" at bounding box center [746, 347] width 10 height 10
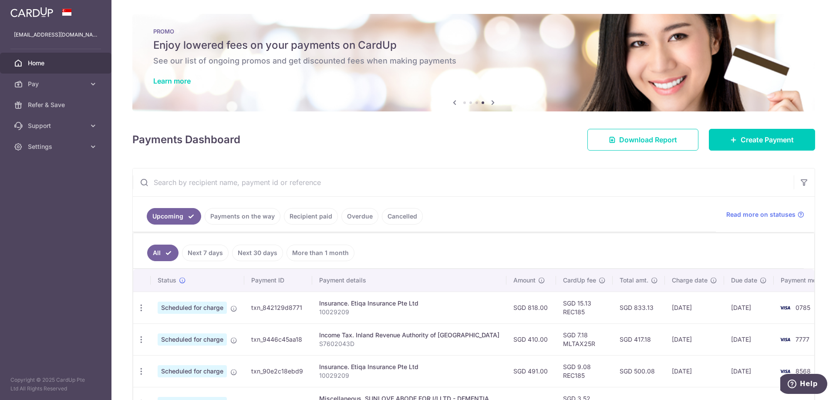
scroll to position [218, 0]
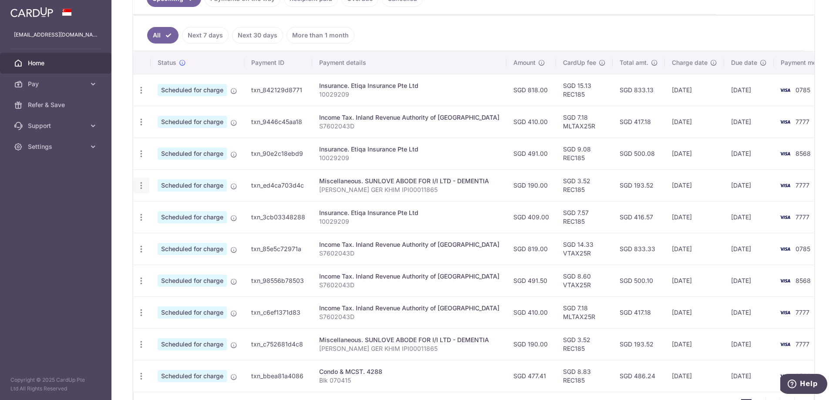
click at [144, 185] on icon "button" at bounding box center [141, 185] width 9 height 9
click at [181, 234] on span "Cancel payment" at bounding box center [187, 230] width 58 height 10
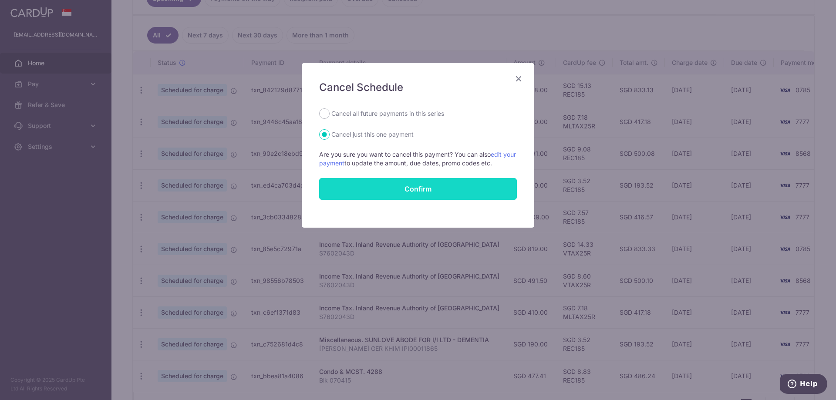
click at [399, 190] on button "Confirm" at bounding box center [418, 189] width 198 height 22
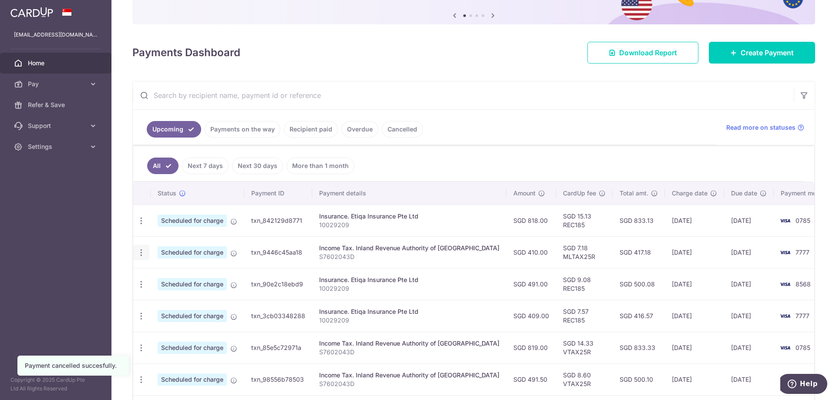
click at [141, 250] on icon "button" at bounding box center [141, 252] width 9 height 9
click at [201, 297] on span "Cancel payment" at bounding box center [187, 297] width 58 height 10
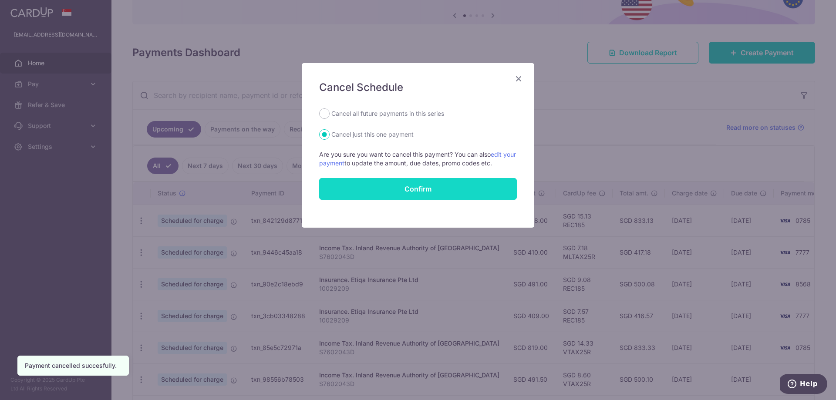
click at [405, 188] on button "Confirm" at bounding box center [418, 189] width 198 height 22
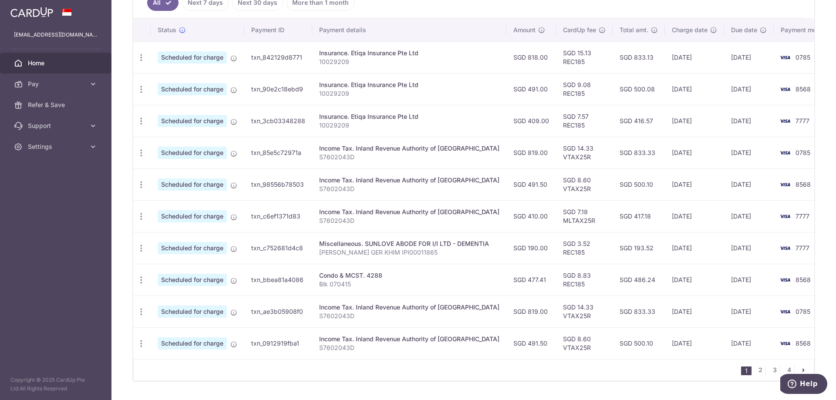
scroll to position [272, 0]
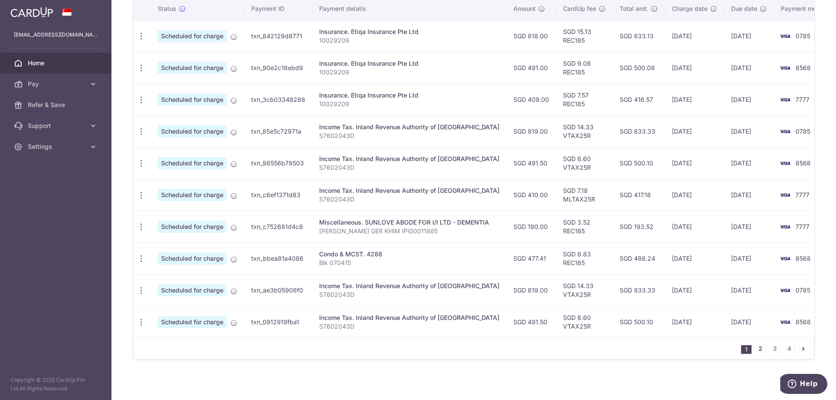
click at [756, 354] on link "2" at bounding box center [760, 348] width 10 height 10
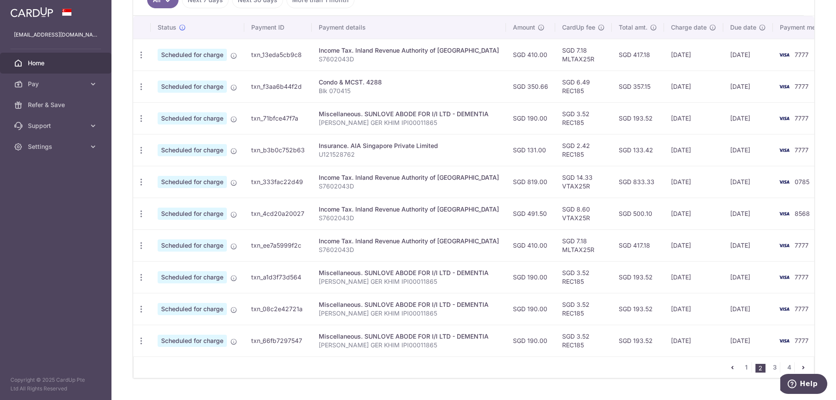
scroll to position [261, 0]
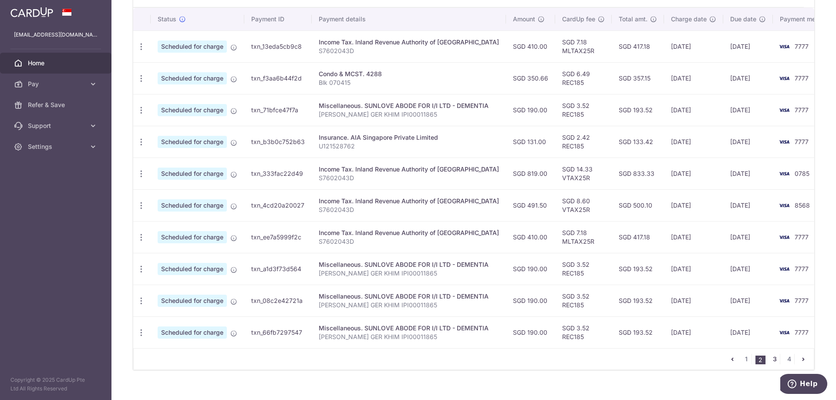
click at [772, 364] on link "3" at bounding box center [774, 359] width 10 height 10
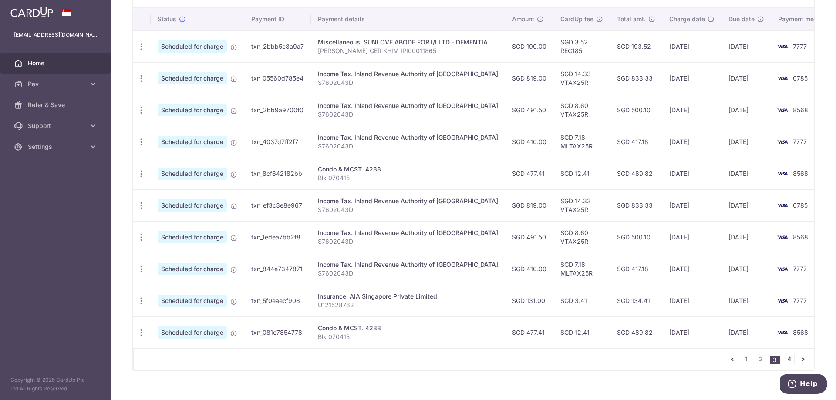
click at [783, 363] on link "4" at bounding box center [788, 359] width 10 height 10
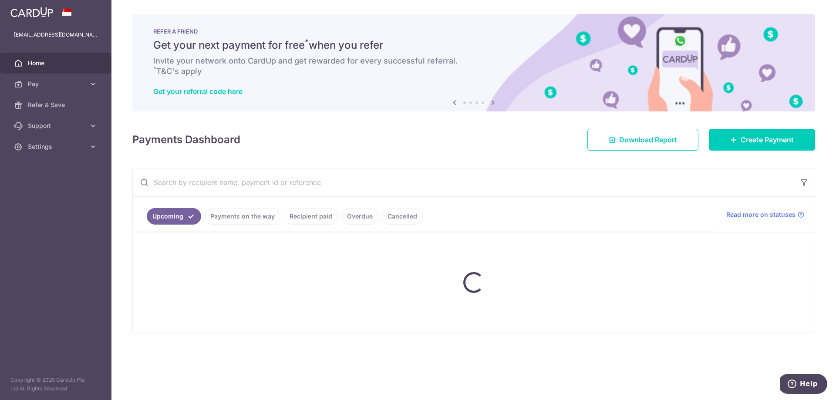
scroll to position [0, 0]
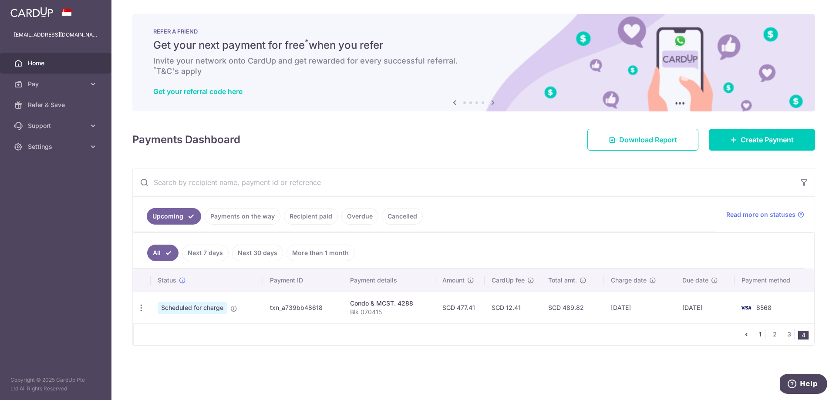
click at [760, 333] on link "1" at bounding box center [760, 334] width 10 height 10
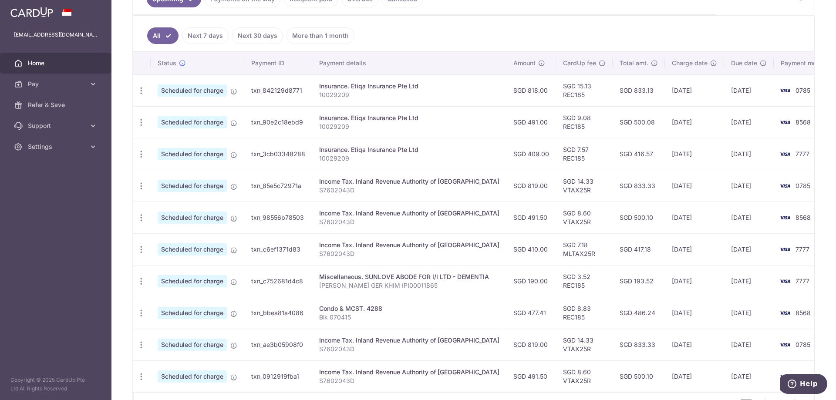
scroll to position [218, 0]
click at [141, 121] on icon "button" at bounding box center [141, 122] width 9 height 9
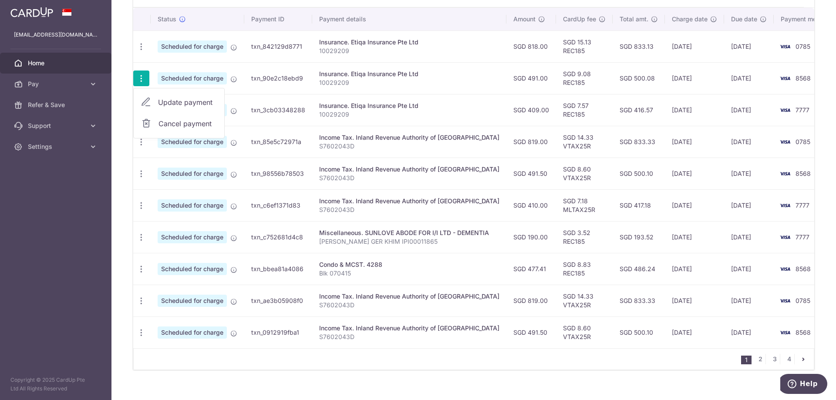
click at [413, 113] on p "10029209" at bounding box center [409, 114] width 180 height 9
click at [383, 105] on div "Insurance. Etiqa Insurance Pte Ltd" at bounding box center [409, 105] width 180 height 9
click at [265, 114] on td "txn_3cb03348288" at bounding box center [278, 110] width 68 height 32
click at [418, 105] on div "Insurance. Etiqa Insurance Pte Ltd" at bounding box center [409, 105] width 180 height 9
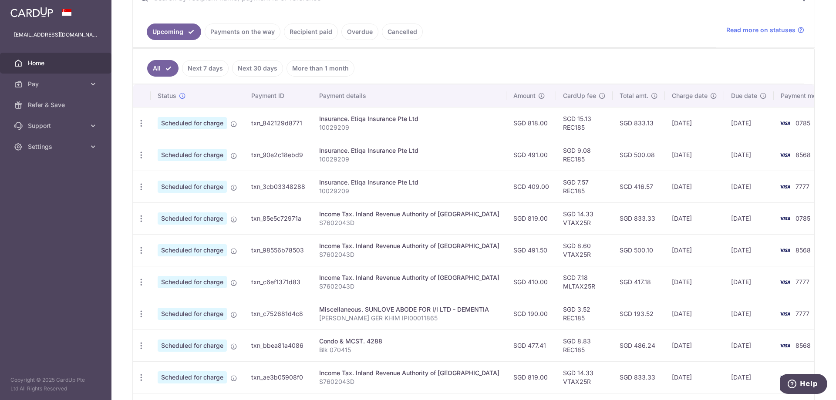
scroll to position [60, 0]
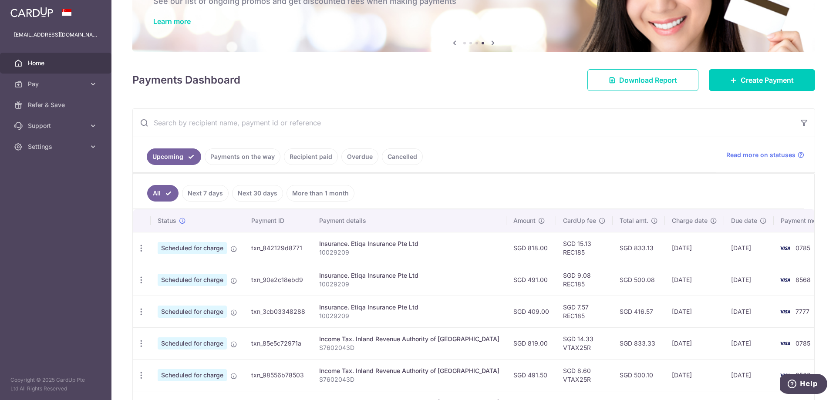
click at [339, 282] on p "10029209" at bounding box center [409, 284] width 180 height 9
copy p "10029209"
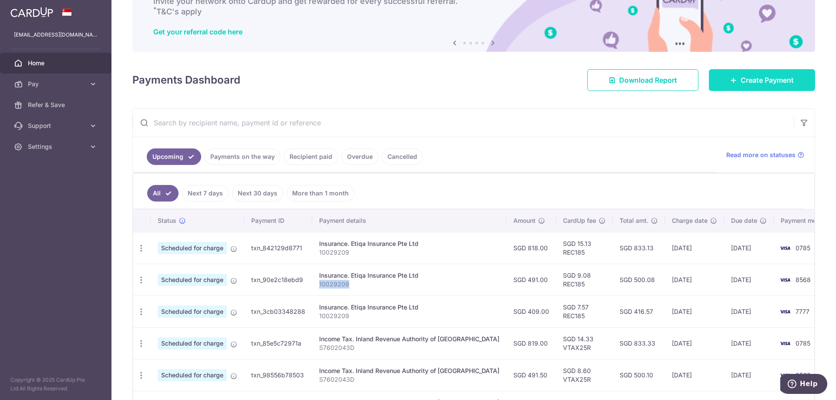
click at [754, 77] on span "Create Payment" at bounding box center [766, 80] width 53 height 10
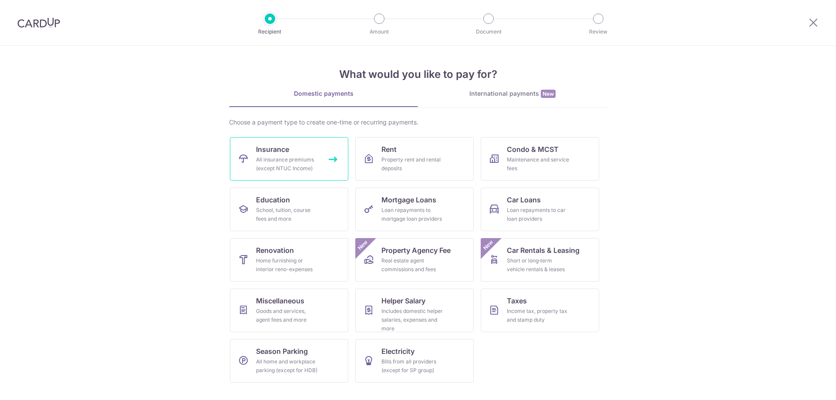
click at [279, 165] on div "All insurance premiums (except NTUC Income)" at bounding box center [287, 163] width 63 height 17
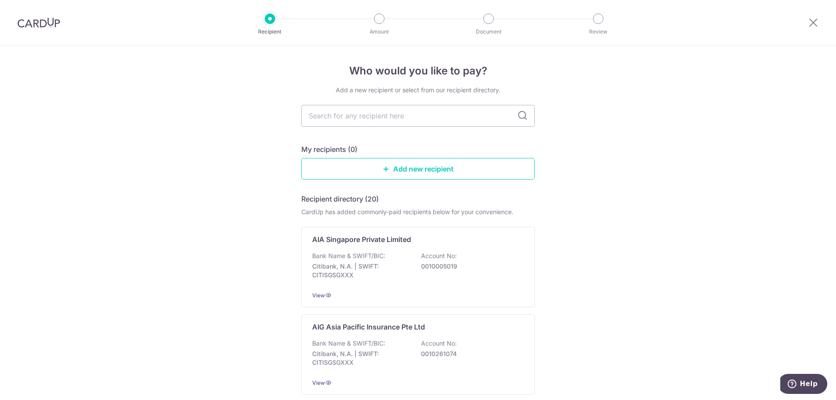
click at [397, 114] on input "text" at bounding box center [417, 116] width 233 height 22
type input "etiqa"
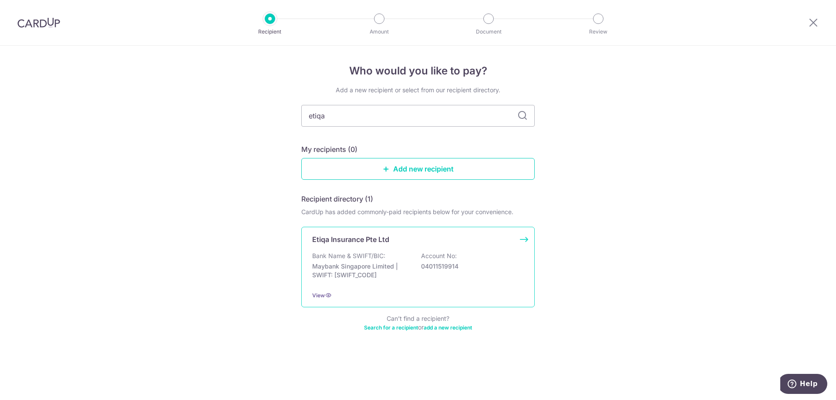
click at [390, 245] on div "Etiqa Insurance Pte Ltd Bank Name & SWIFT/BIC: Maybank Singapore Limited | SWIF…" at bounding box center [417, 267] width 233 height 81
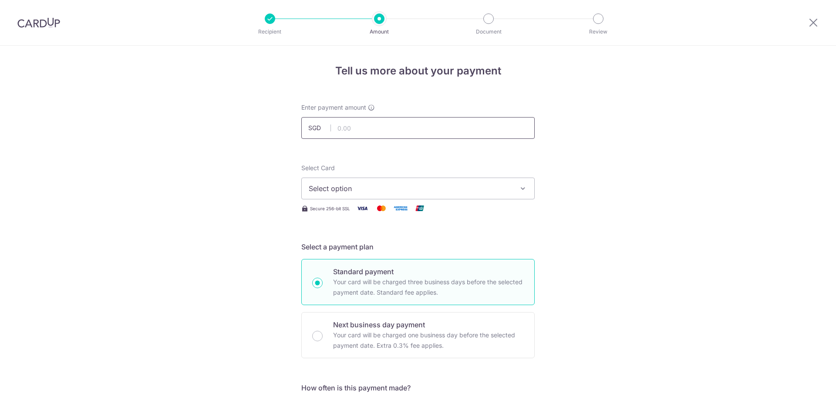
click at [374, 126] on input "text" at bounding box center [417, 128] width 233 height 22
type input "818.00"
click at [357, 194] on button "Select option" at bounding box center [417, 189] width 233 height 22
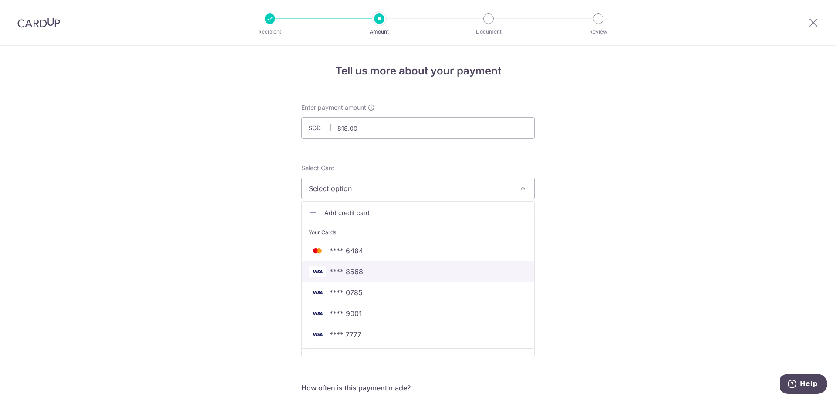
click at [364, 275] on span "**** 8568" at bounding box center [418, 271] width 218 height 10
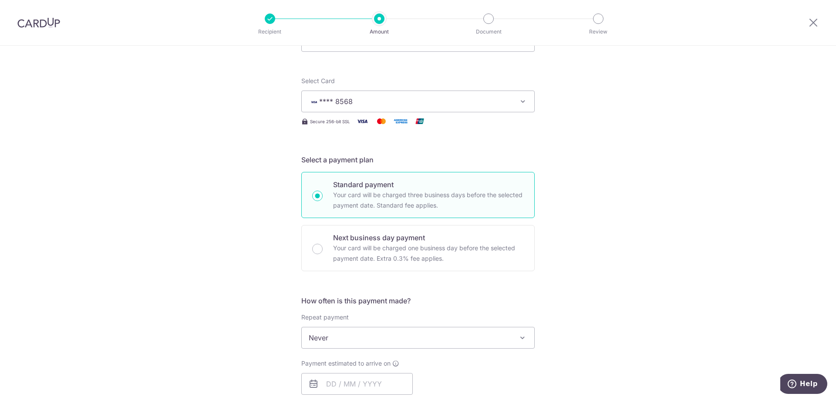
click at [389, 102] on span "**** 8568" at bounding box center [410, 101] width 203 height 10
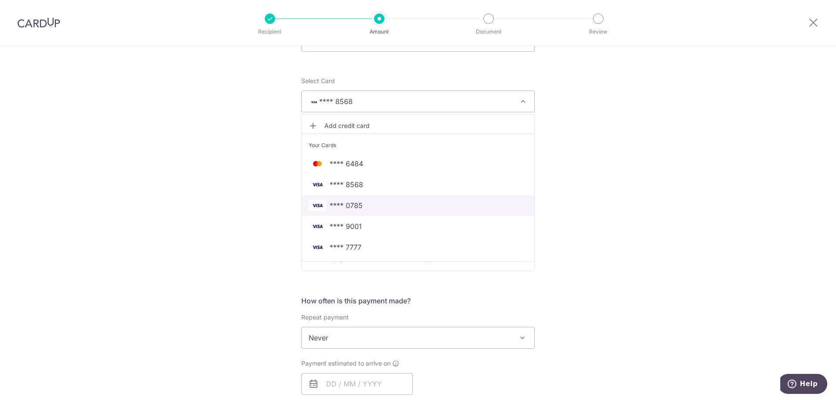
click at [361, 213] on link "**** 0785" at bounding box center [418, 205] width 232 height 21
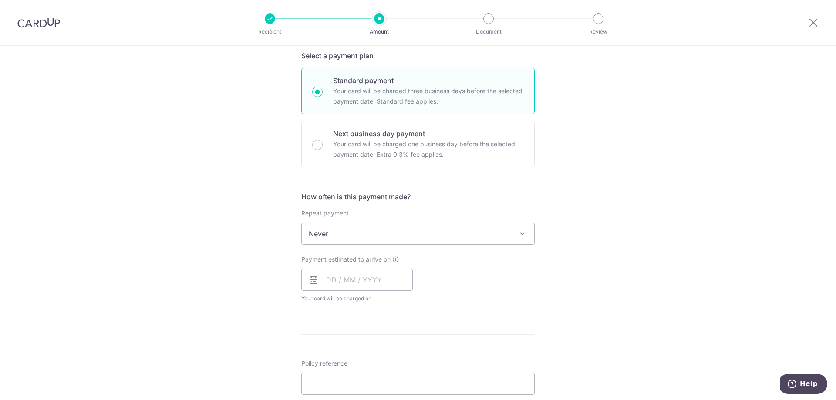
scroll to position [218, 0]
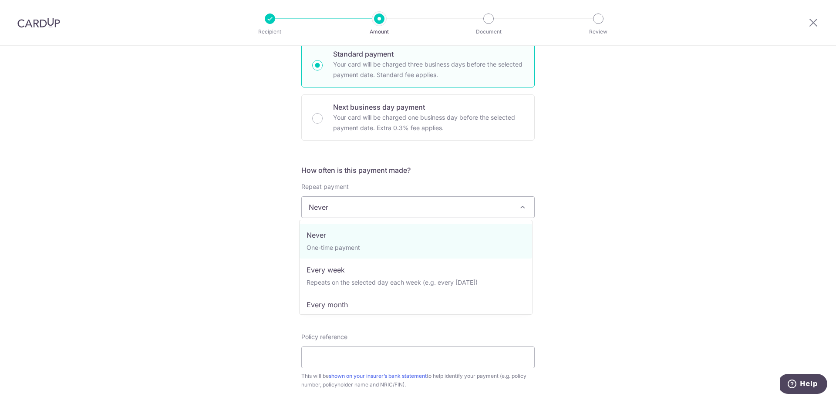
click at [372, 203] on span "Never" at bounding box center [418, 207] width 232 height 21
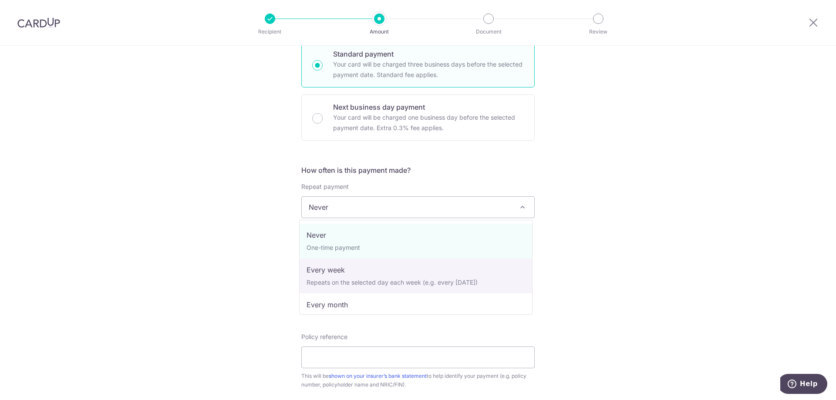
select select "2"
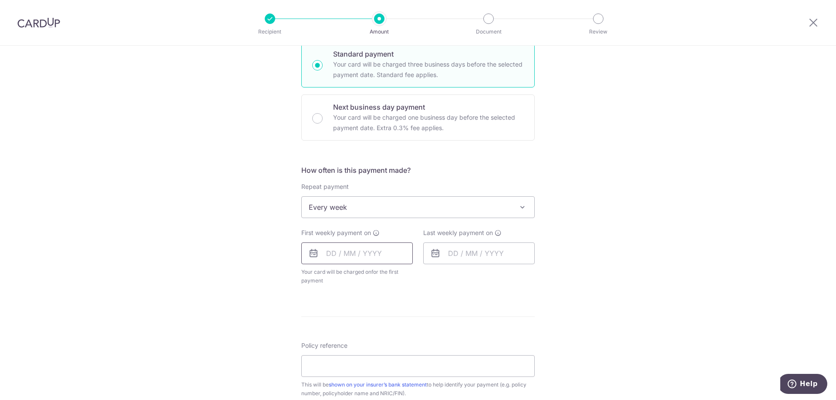
click at [370, 254] on input "text" at bounding box center [356, 253] width 111 height 22
click at [423, 278] on link "Next" at bounding box center [424, 277] width 10 height 10
click at [368, 332] on link "5" at bounding box center [371, 333] width 14 height 14
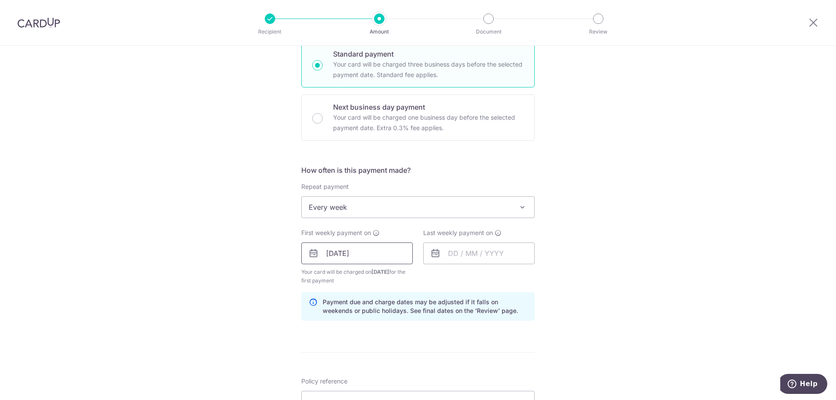
click at [388, 257] on input "05/11/2025" at bounding box center [356, 253] width 111 height 22
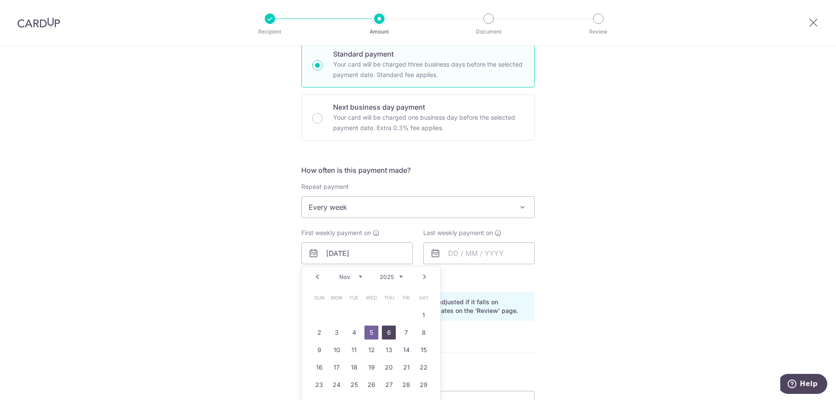
click at [392, 336] on link "6" at bounding box center [389, 333] width 14 height 14
type input "[DATE]"
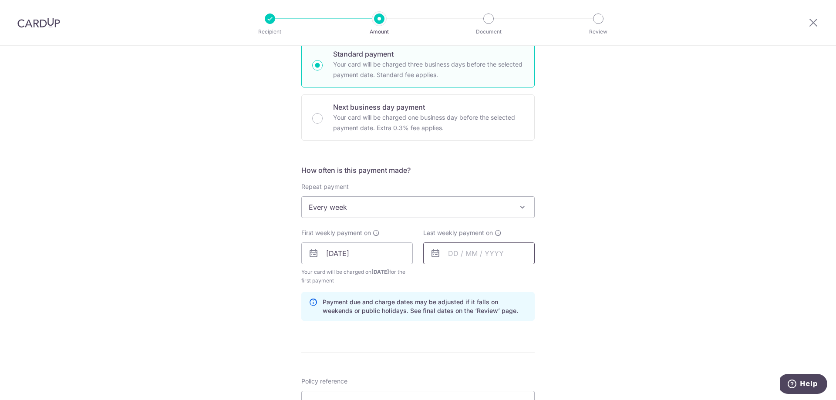
click at [455, 250] on input "text" at bounding box center [478, 253] width 111 height 22
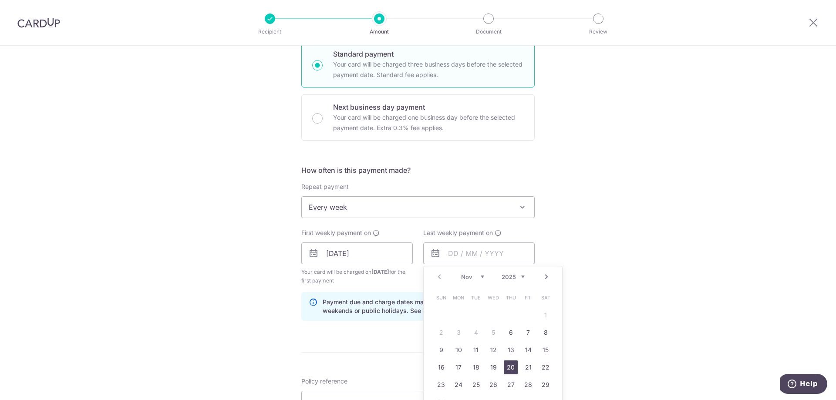
click at [508, 371] on link "20" at bounding box center [511, 367] width 14 height 14
type input "[DATE]"
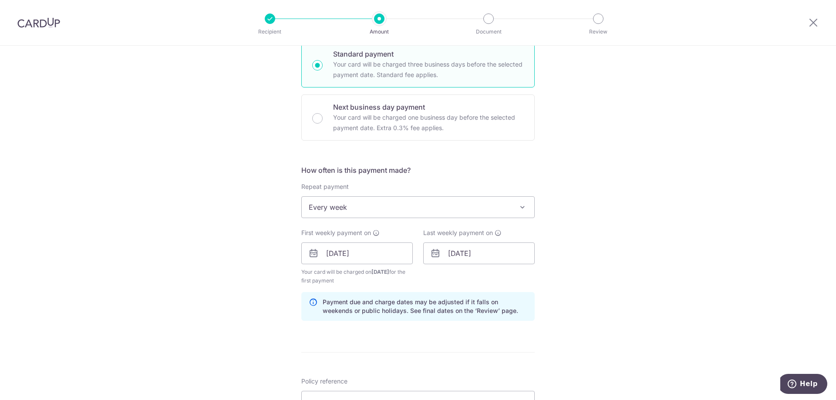
click at [577, 249] on div "Tell us more about your payment Enter payment amount SGD 818.00 818.00 Select C…" at bounding box center [418, 244] width 836 height 832
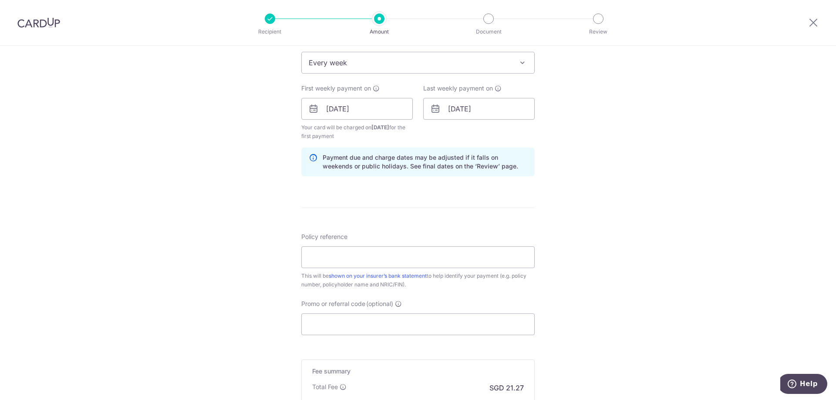
scroll to position [392, 0]
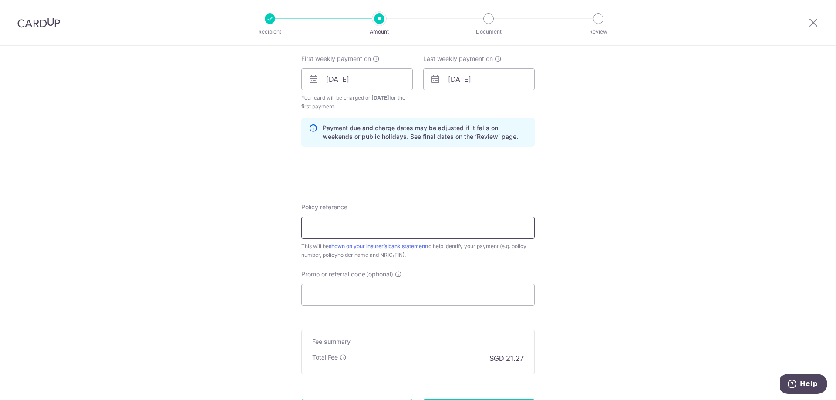
click at [403, 230] on input "Policy reference" at bounding box center [417, 228] width 233 height 22
paste input "10029209"
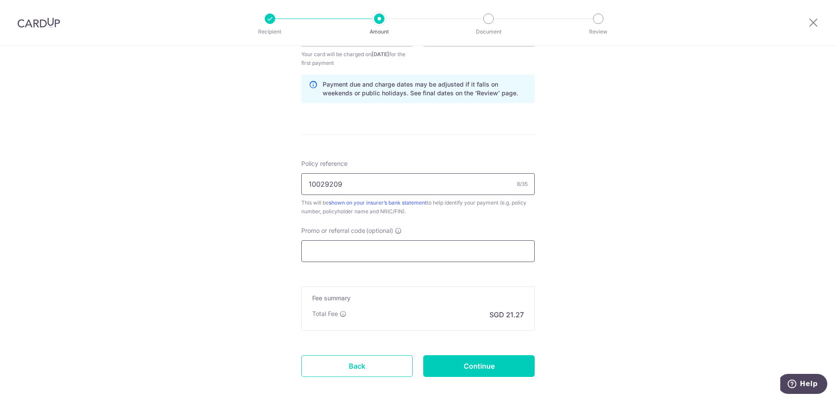
type input "10029209"
click at [403, 249] on input "Promo or referral code (optional)" at bounding box center [417, 251] width 233 height 22
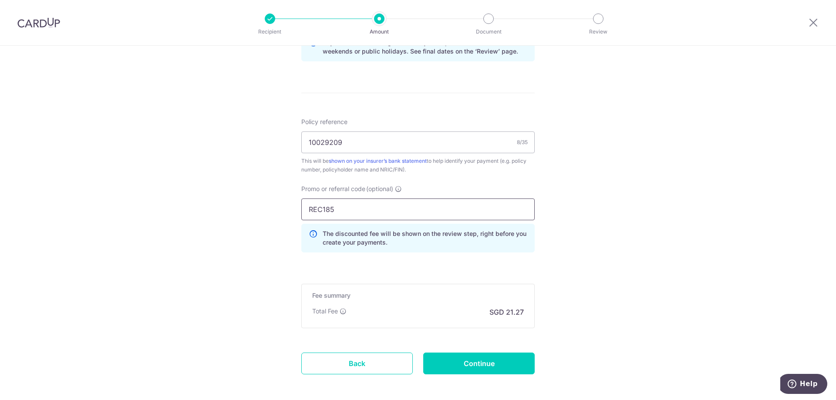
scroll to position [517, 0]
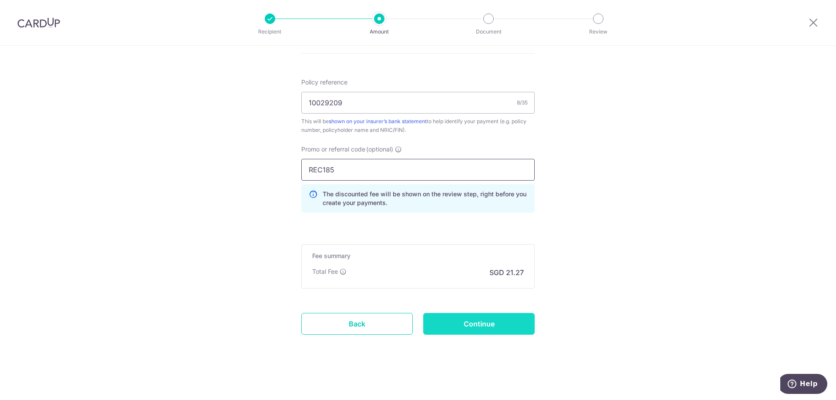
type input "REC185"
click at [472, 327] on input "Continue" at bounding box center [478, 324] width 111 height 22
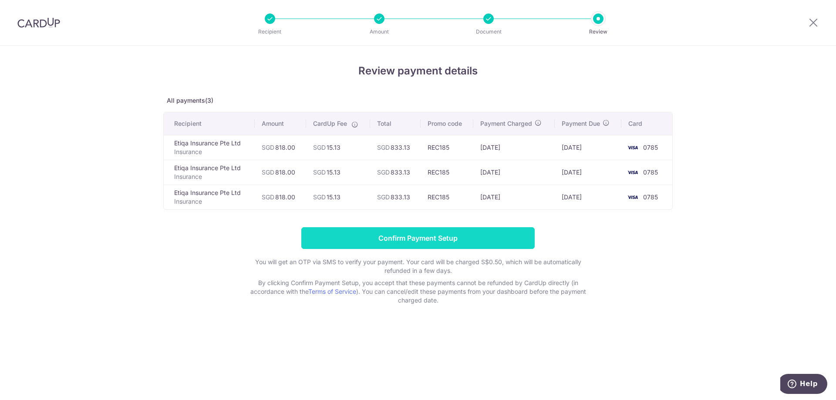
click at [443, 236] on input "Confirm Payment Setup" at bounding box center [417, 238] width 233 height 22
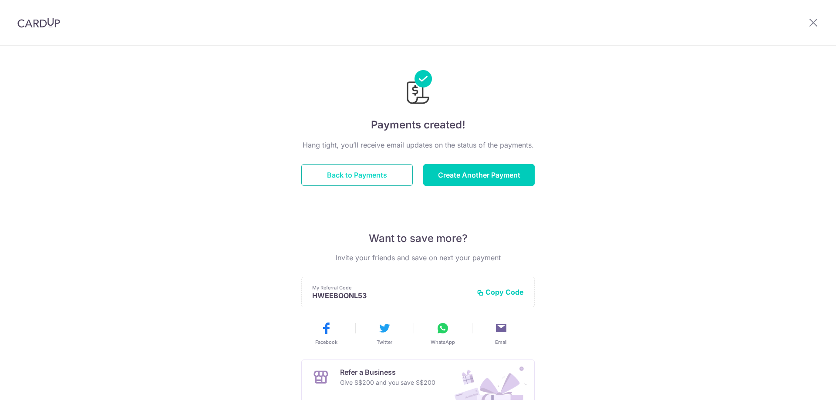
click at [375, 177] on button "Back to Payments" at bounding box center [356, 175] width 111 height 22
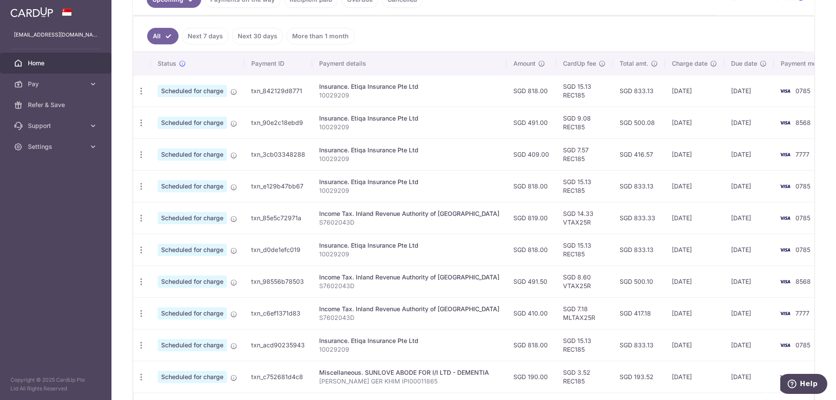
scroll to position [228, 0]
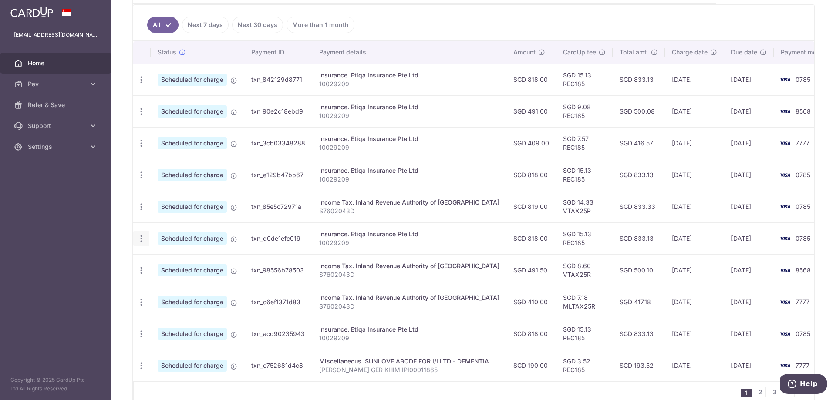
click at [142, 239] on icon "button" at bounding box center [141, 238] width 9 height 9
click at [187, 262] on span "Update payment" at bounding box center [187, 262] width 59 height 10
radio input "true"
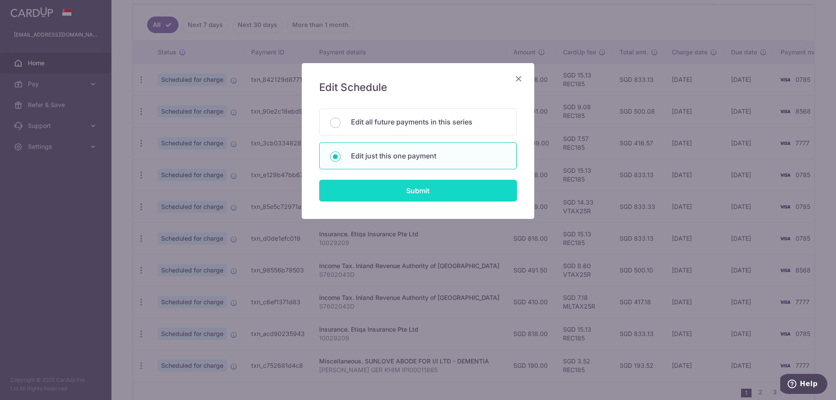
click at [425, 188] on input "Submit" at bounding box center [418, 191] width 198 height 22
radio input "true"
type input "818.00"
type input "[DATE]"
type input "10029209"
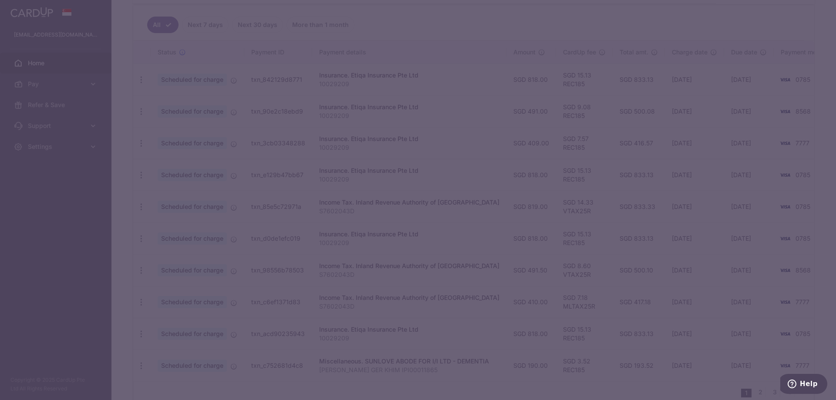
type input "REC185"
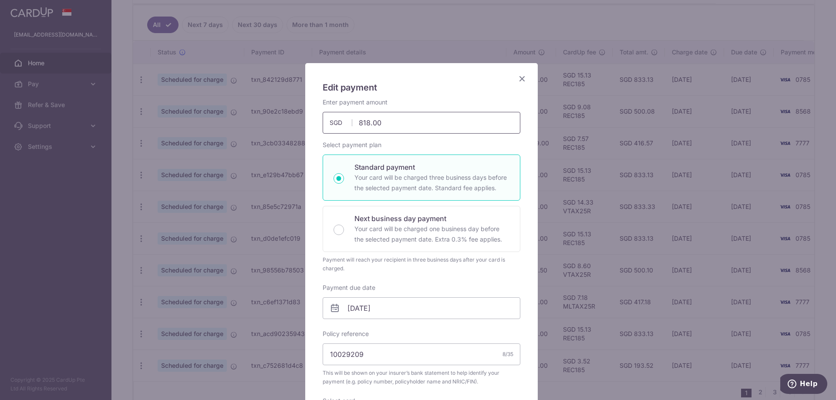
drag, startPoint x: 387, startPoint y: 127, endPoint x: 312, endPoint y: 118, distance: 76.3
click at [312, 118] on div "Edit payment By clicking apply, you will make changes to all payments to Etiqa …" at bounding box center [421, 352] width 232 height 579
type input "491.00"
click at [374, 305] on input "13/11/2025" at bounding box center [421, 308] width 198 height 22
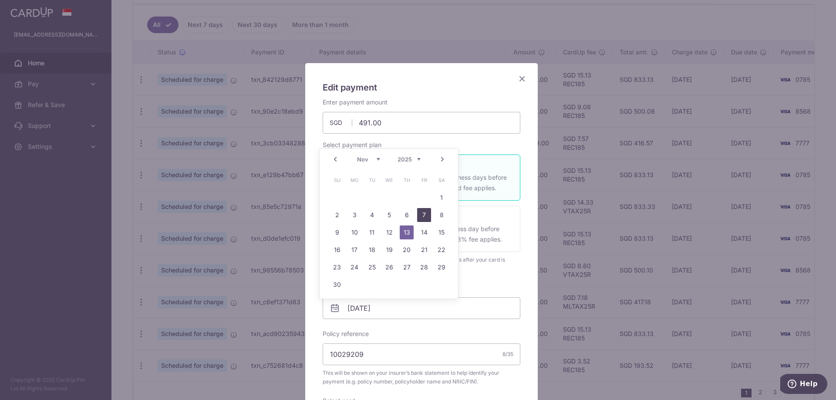
click at [425, 218] on link "7" at bounding box center [424, 215] width 14 height 14
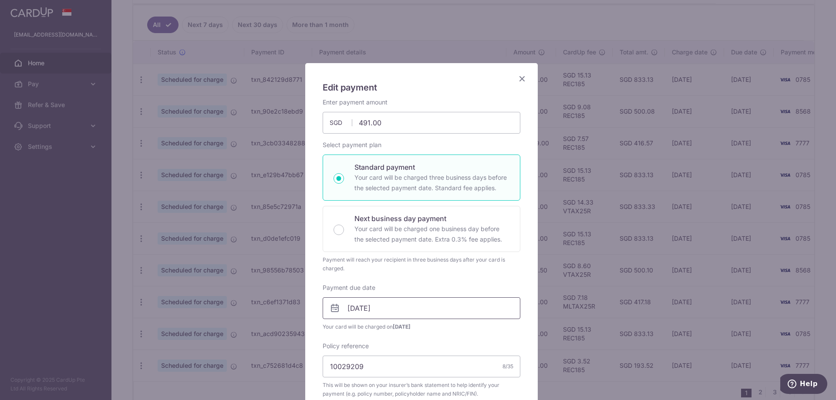
click at [397, 314] on input "[DATE]" at bounding box center [421, 308] width 198 height 22
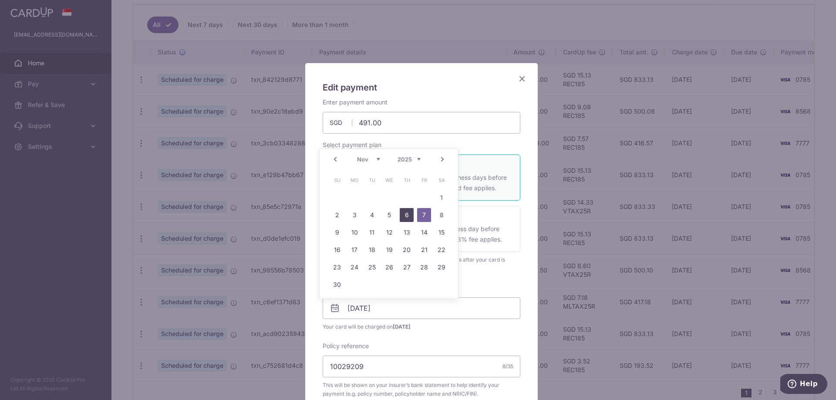
click at [407, 212] on link "6" at bounding box center [407, 215] width 14 height 14
type input "06/11/2025"
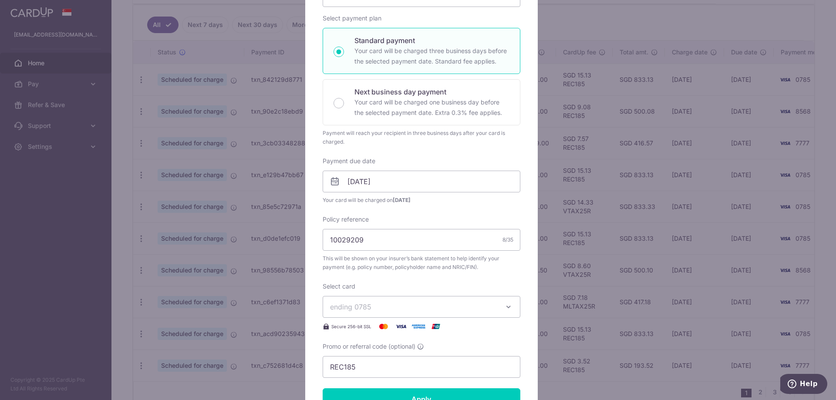
scroll to position [174, 0]
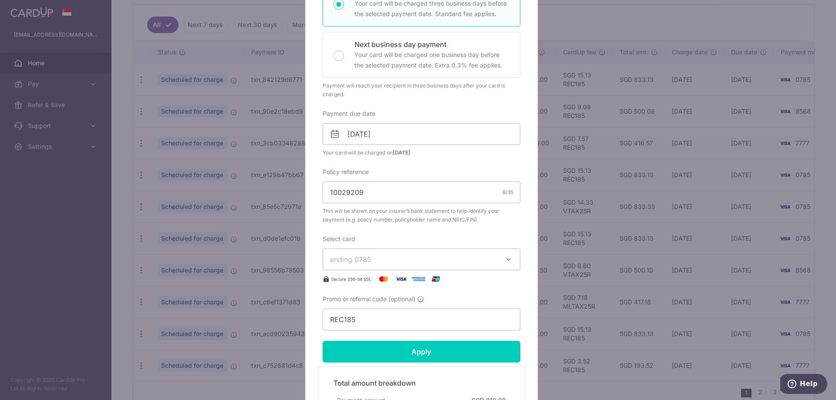
click at [386, 255] on span "ending 0785" at bounding box center [413, 259] width 167 height 10
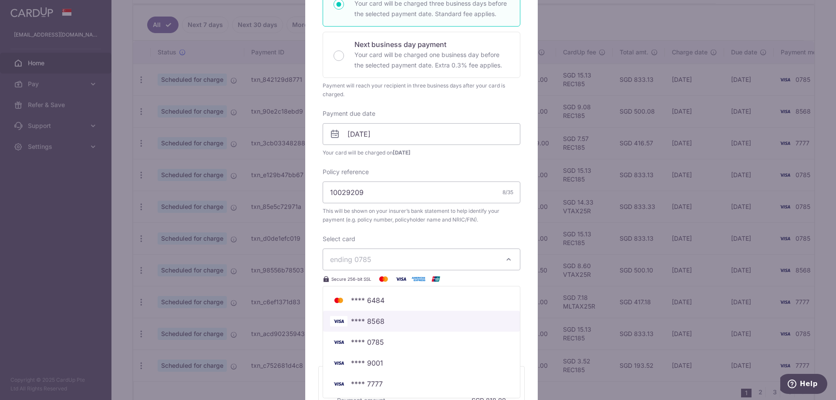
click at [384, 326] on span "**** 8568" at bounding box center [421, 321] width 183 height 10
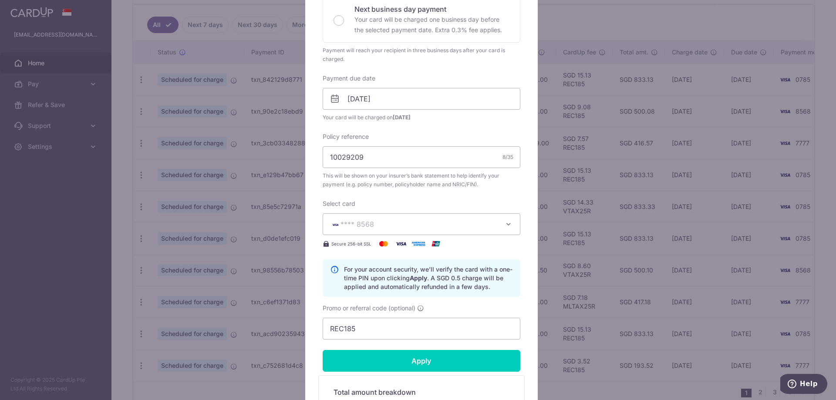
scroll to position [261, 0]
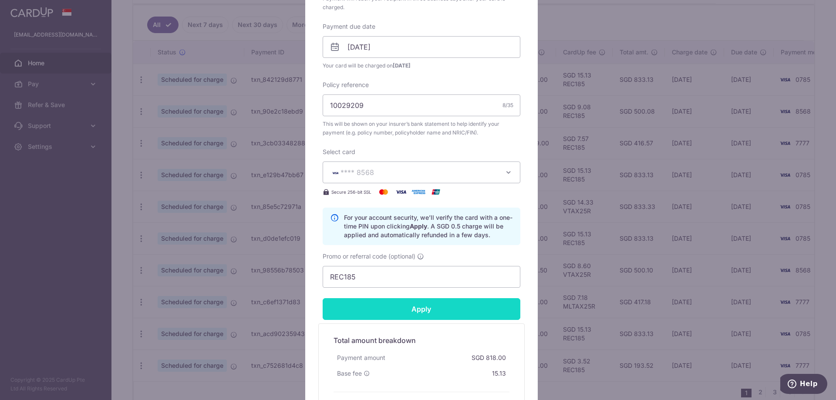
click at [403, 308] on input "Apply" at bounding box center [421, 309] width 198 height 22
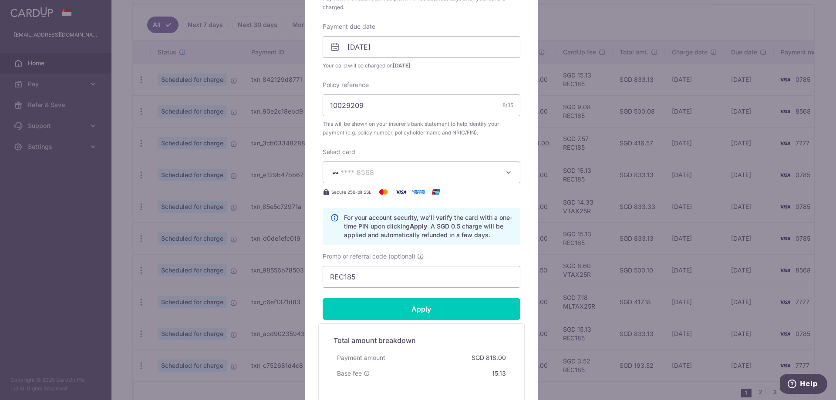
type input "Successfully Applied"
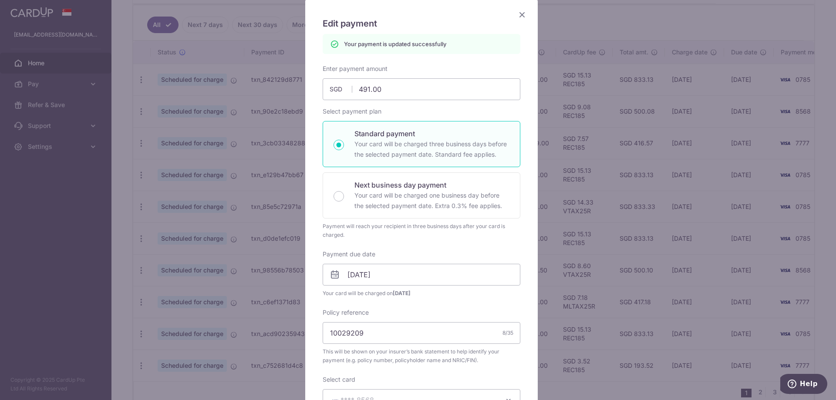
scroll to position [0, 0]
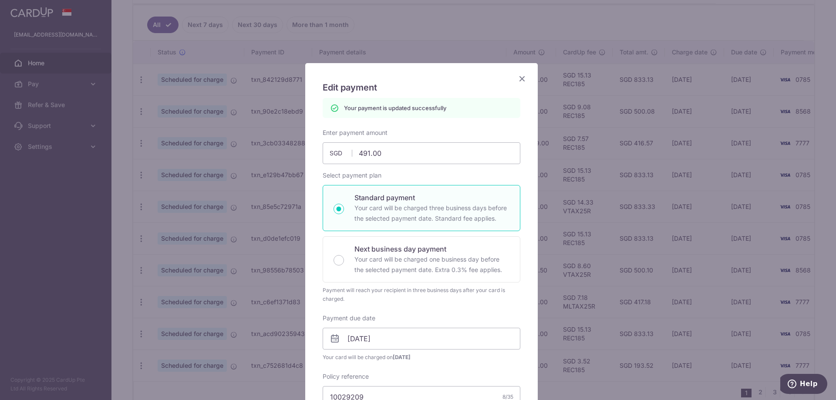
click at [517, 79] on icon "Close" at bounding box center [522, 78] width 10 height 11
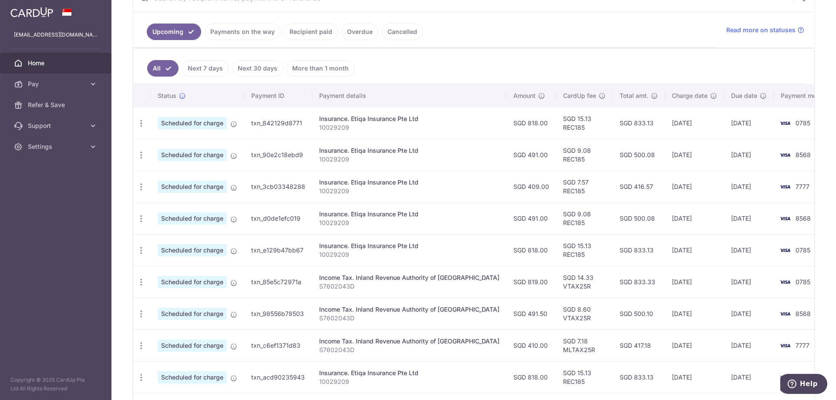
scroll to position [228, 0]
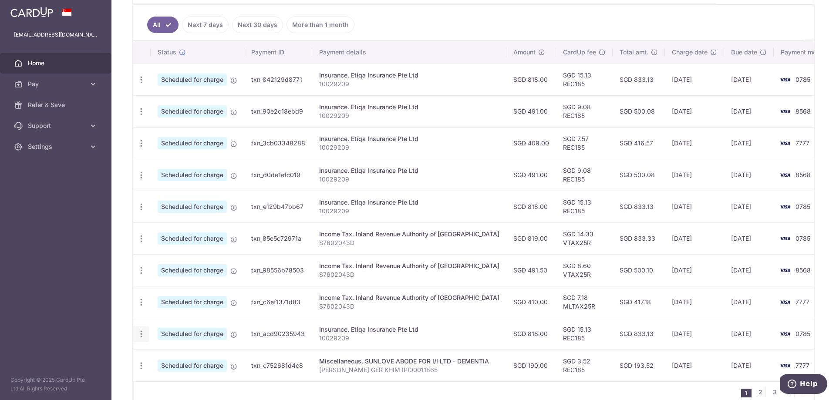
click at [140, 335] on icon "button" at bounding box center [141, 333] width 9 height 9
click at [196, 361] on span "Update payment" at bounding box center [187, 358] width 59 height 10
radio input "true"
type input "818.00"
type input "20/11/2025"
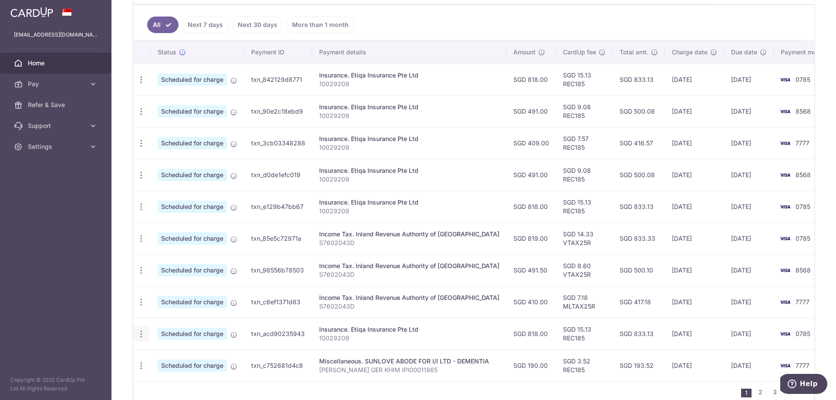
type input "10029209"
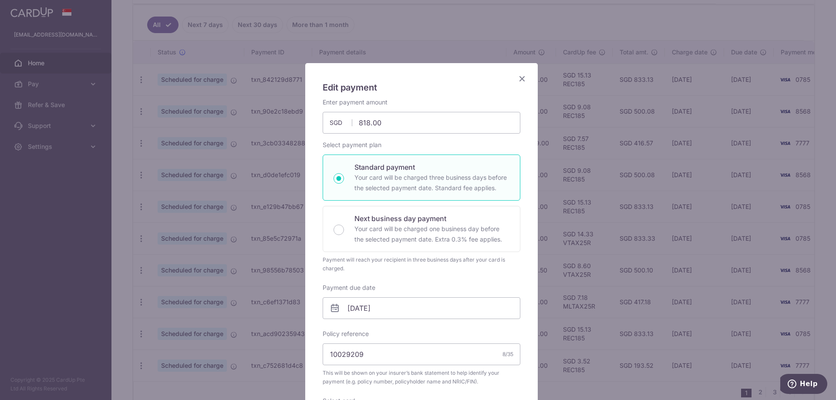
type input "REC185"
drag, startPoint x: 384, startPoint y: 118, endPoint x: 296, endPoint y: 118, distance: 87.5
click at [296, 118] on div "Edit payment By clicking apply, you will make changes to all payments to Etiqa …" at bounding box center [418, 200] width 836 height 400
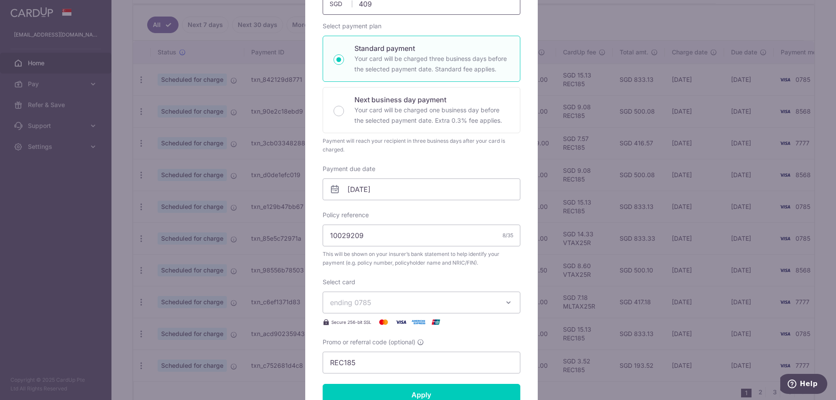
scroll to position [131, 0]
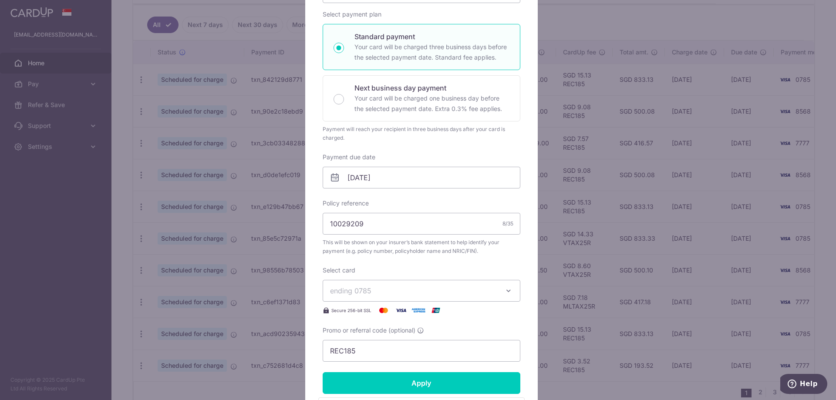
type input "409.00"
click at [406, 294] on span "ending 0785" at bounding box center [413, 290] width 167 height 10
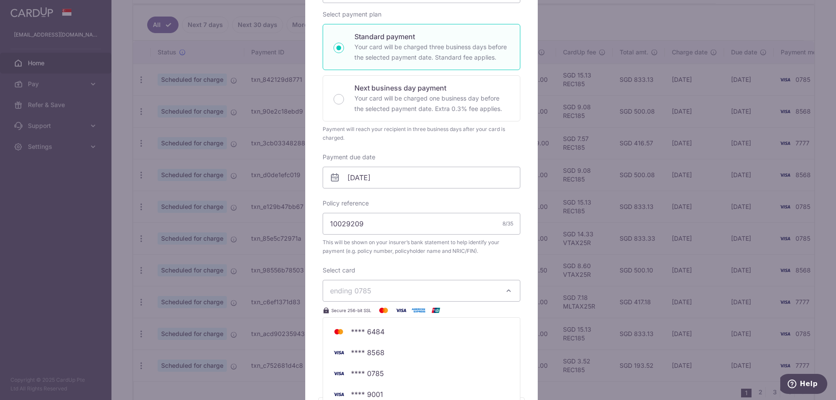
scroll to position [218, 0]
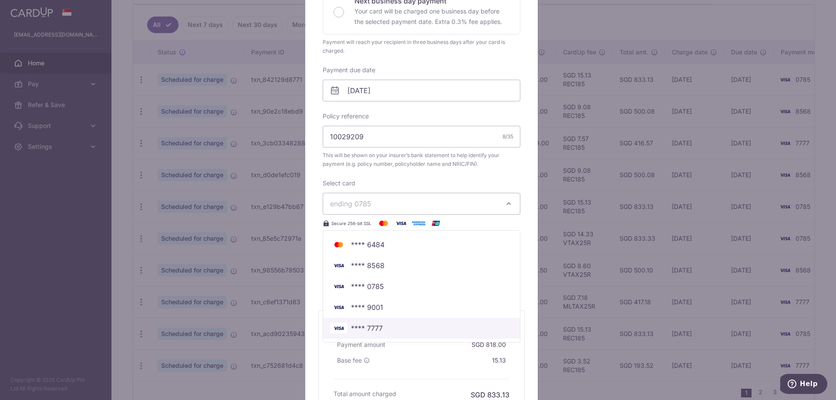
click at [376, 326] on span "**** 7777" at bounding box center [367, 328] width 32 height 10
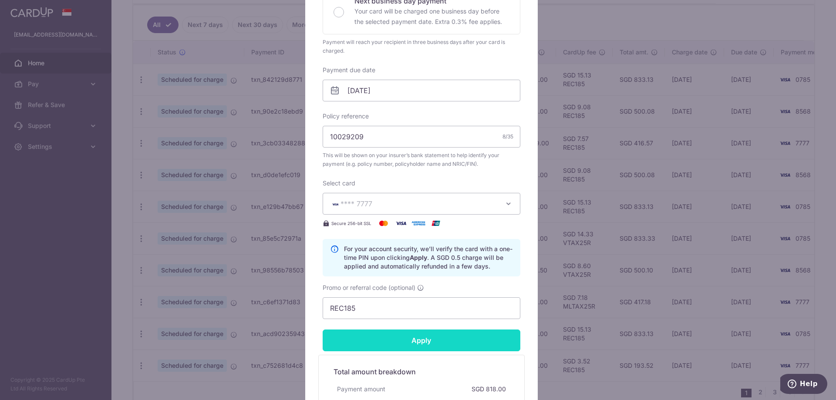
click at [409, 344] on input "Apply" at bounding box center [421, 340] width 198 height 22
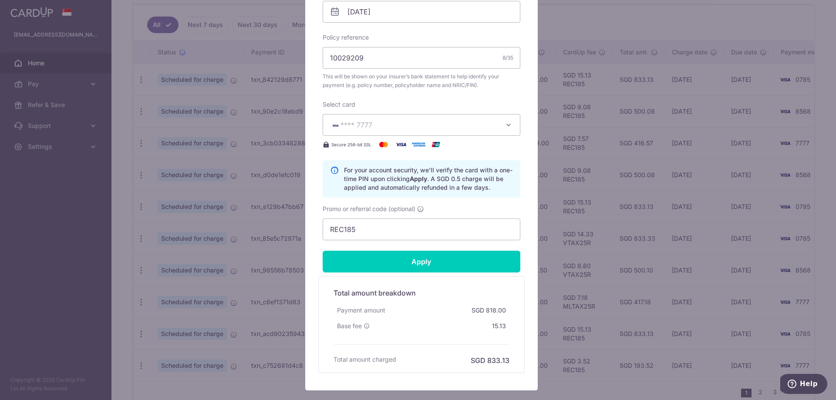
scroll to position [305, 0]
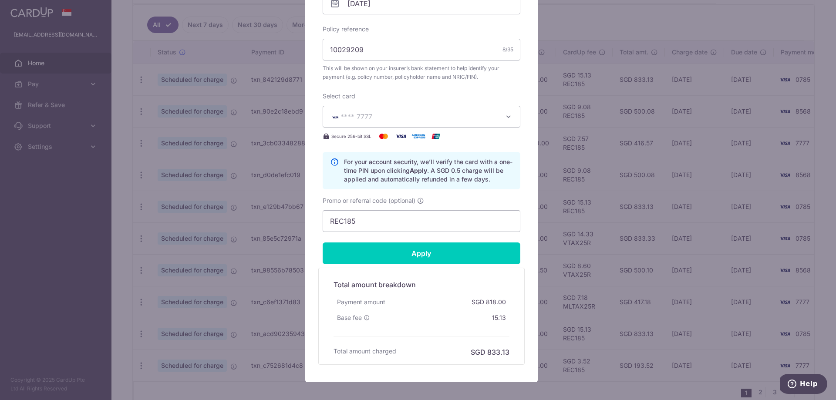
type input "Successfully Applied"
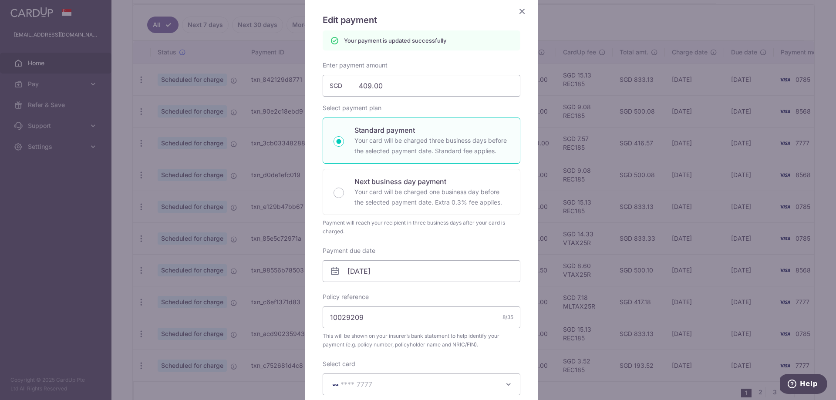
scroll to position [0, 0]
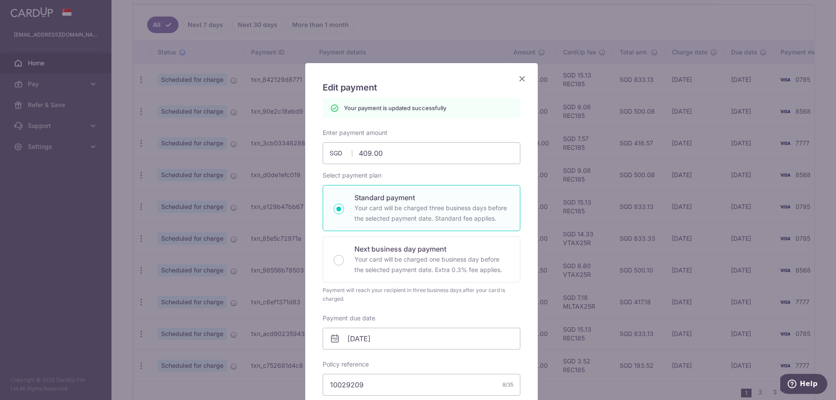
click at [517, 77] on icon "Close" at bounding box center [522, 78] width 10 height 11
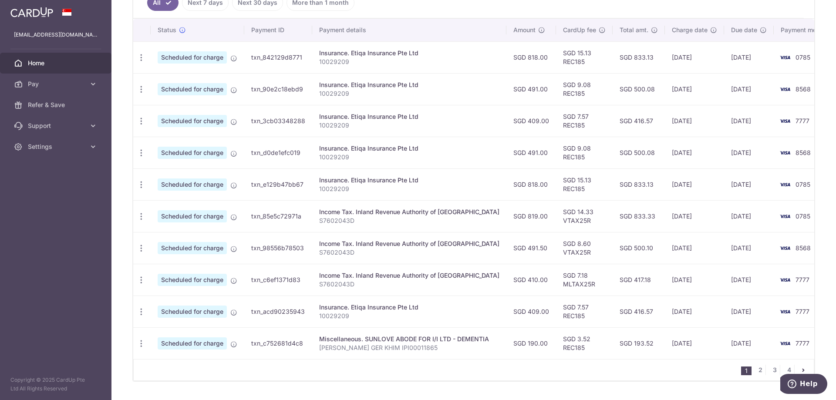
scroll to position [272, 0]
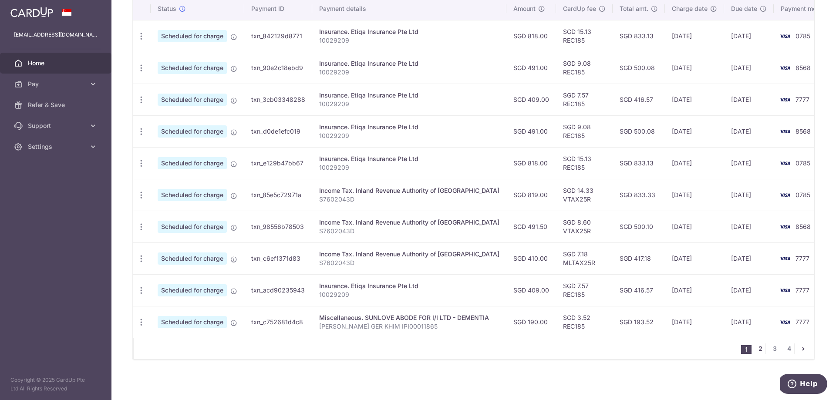
click at [755, 351] on link "2" at bounding box center [760, 348] width 10 height 10
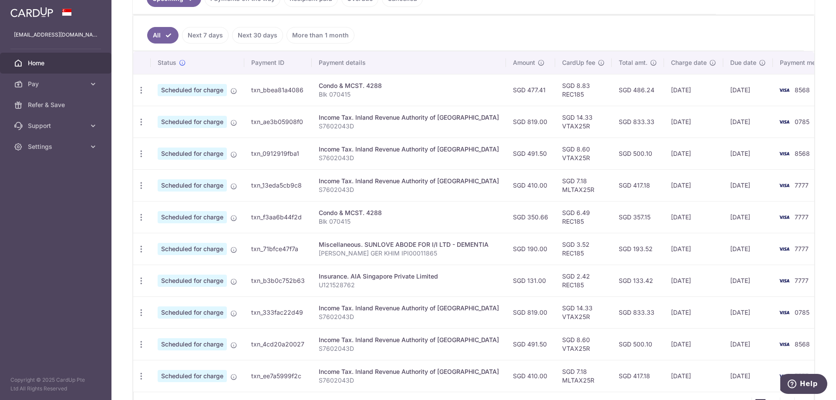
scroll to position [277, 0]
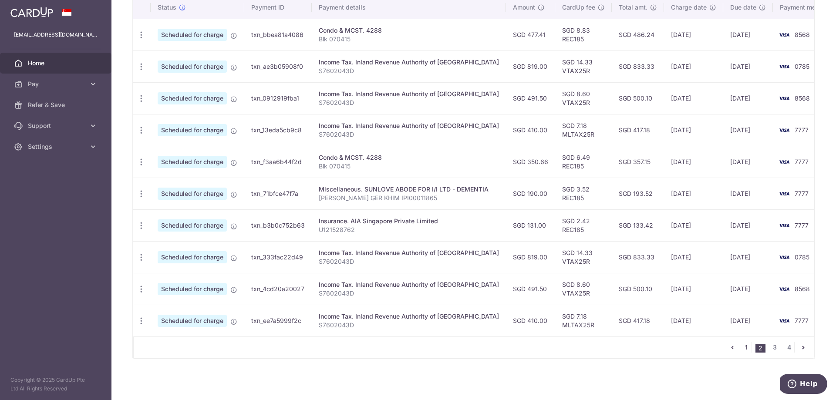
click at [742, 350] on link "1" at bounding box center [746, 347] width 10 height 10
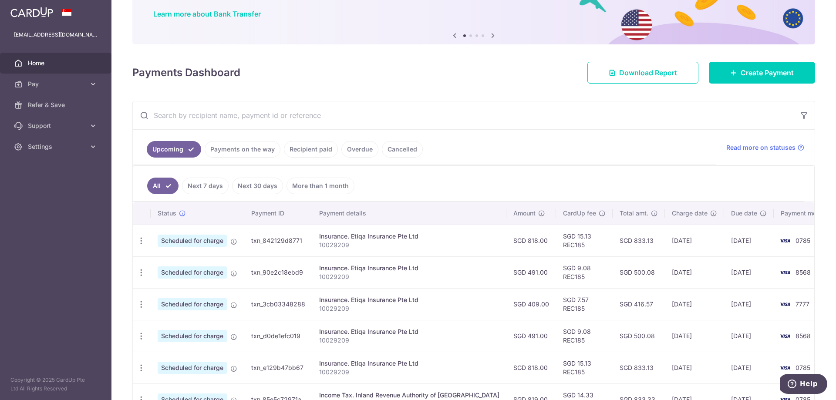
scroll to position [0, 0]
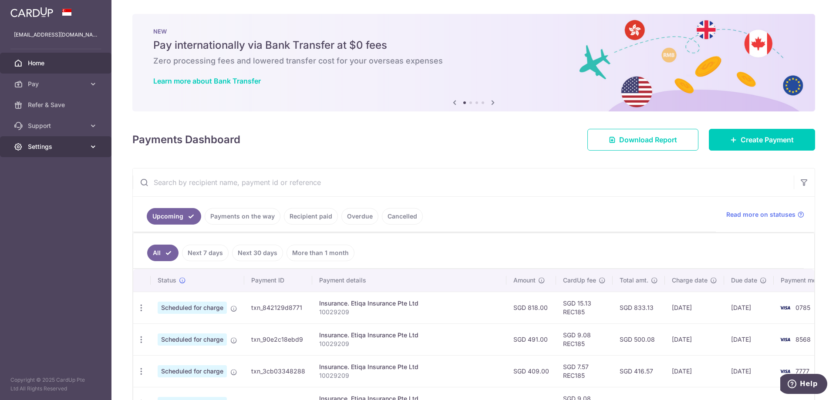
click at [50, 145] on span "Settings" at bounding box center [56, 146] width 57 height 9
click at [45, 188] on span "Logout" at bounding box center [56, 188] width 57 height 9
